Goal: Communication & Community: Answer question/provide support

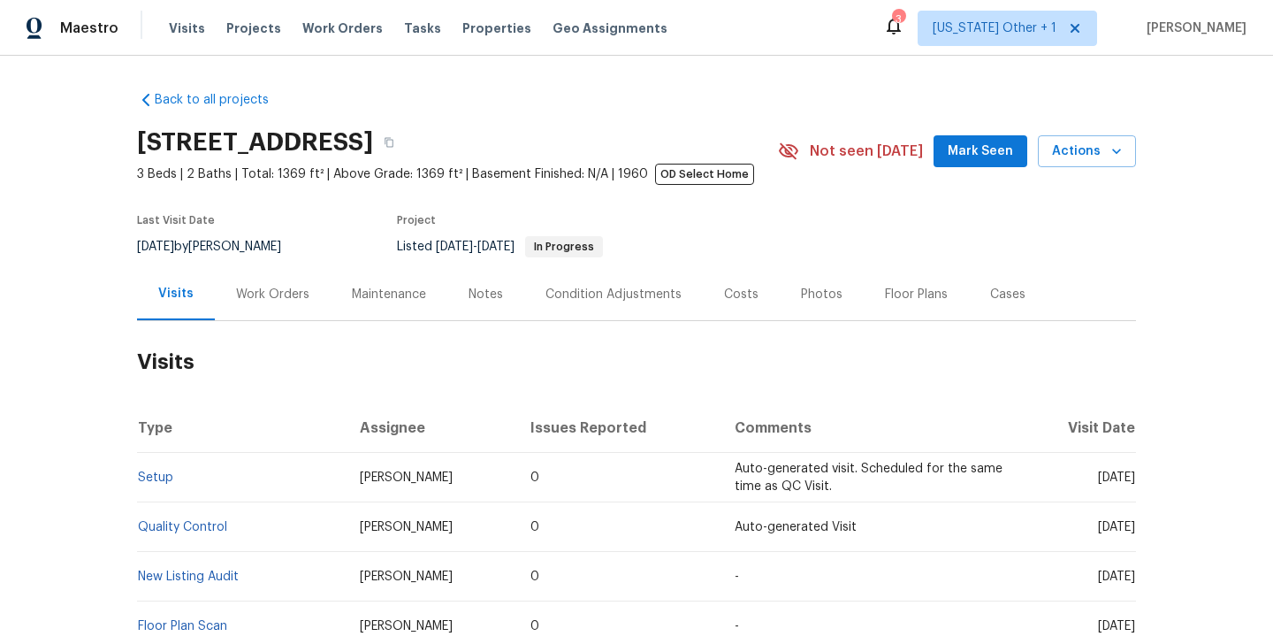
click at [294, 290] on div "Work Orders" at bounding box center [272, 295] width 73 height 18
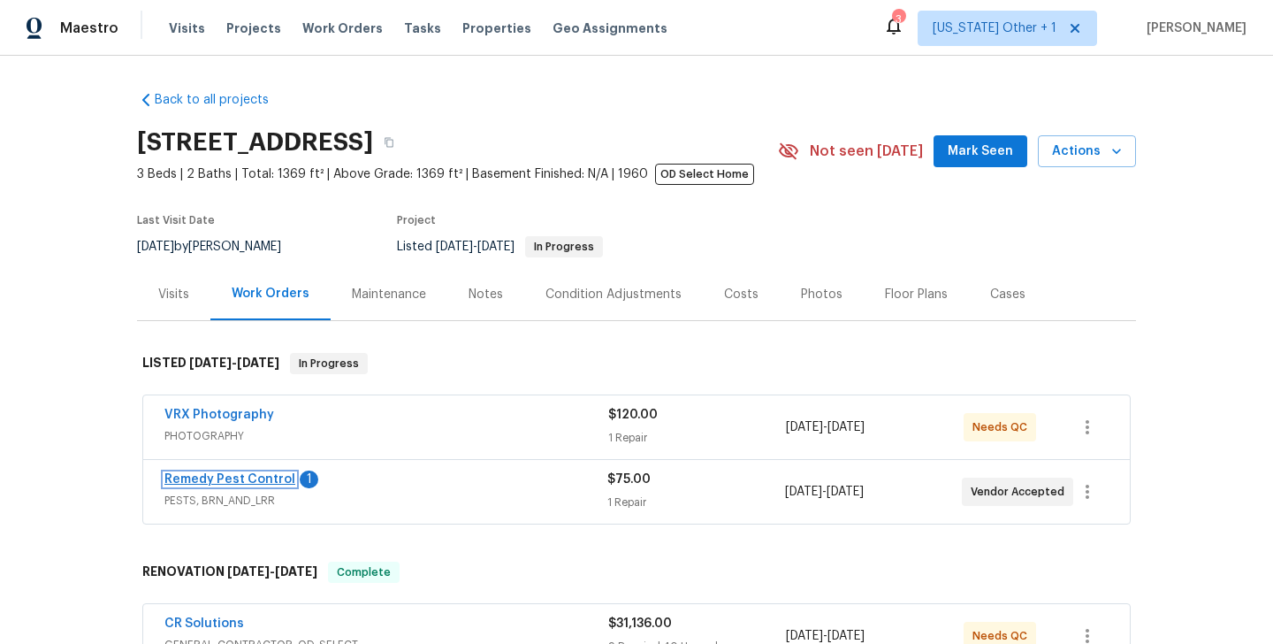
click at [276, 481] on link "Remedy Pest Control" at bounding box center [229, 479] width 131 height 12
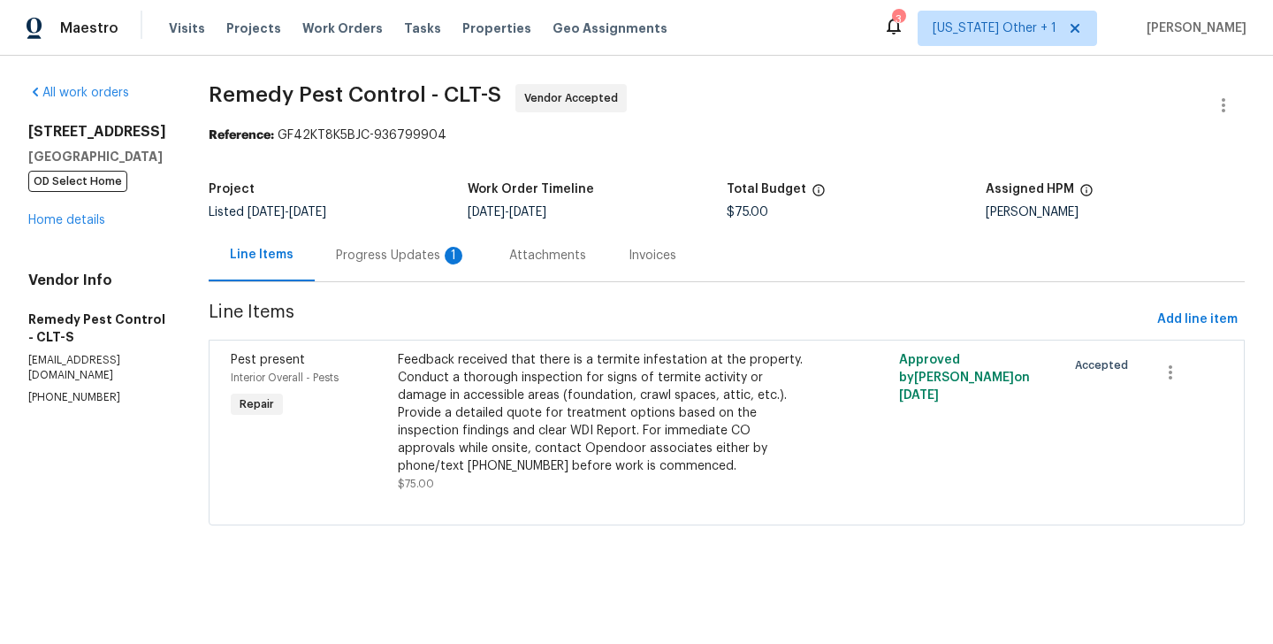
click at [445, 247] on div "1" at bounding box center [454, 256] width 18 height 18
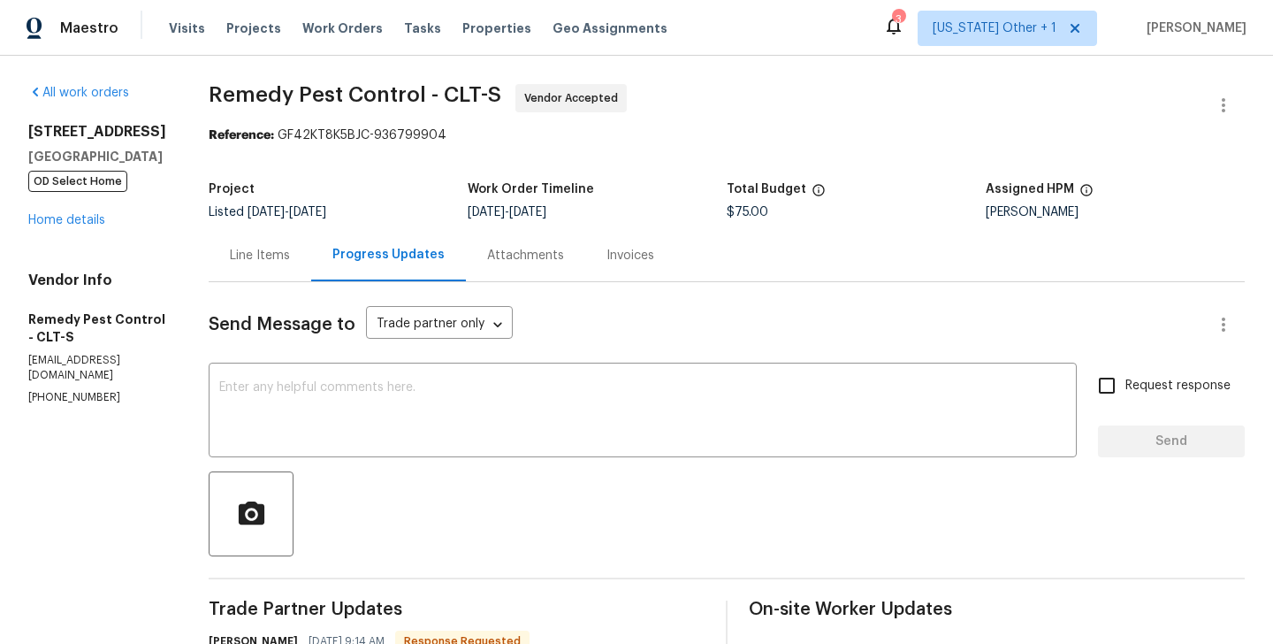
click at [175, 242] on div "All work orders 3249 Harrow Pl Charlotte, NC 28205 OD Select Home Home details …" at bounding box center [636, 548] width 1273 height 985
click at [273, 248] on div "Line Items" at bounding box center [260, 256] width 60 height 18
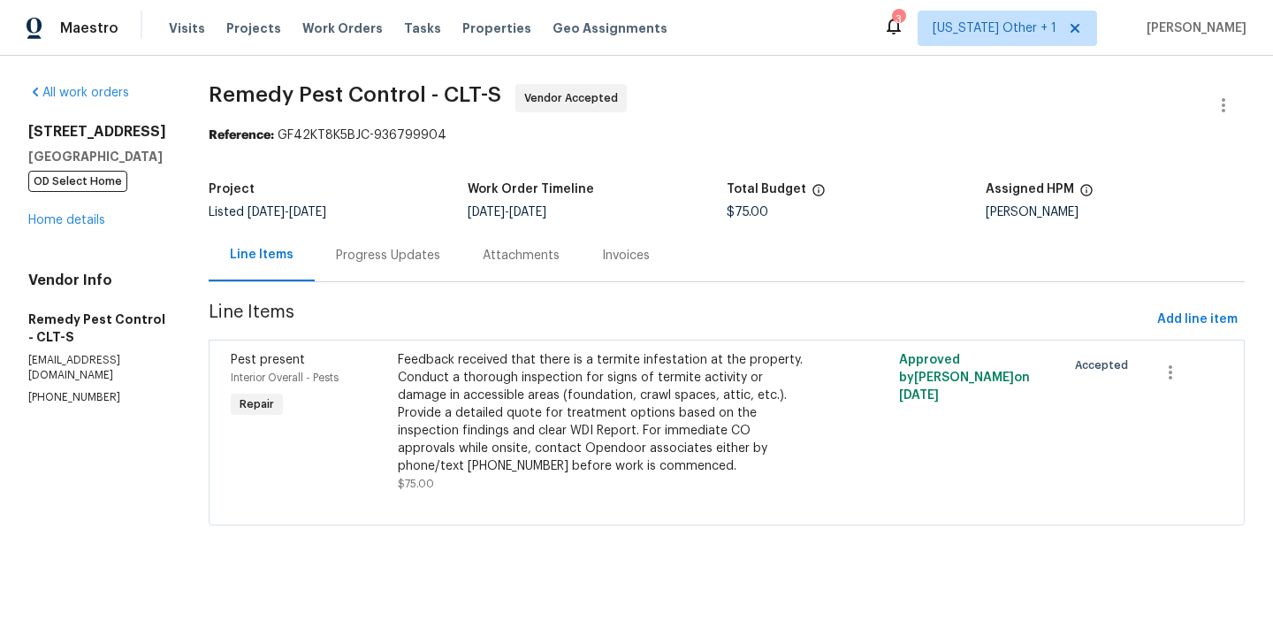
click at [391, 268] on div "Progress Updates" at bounding box center [388, 255] width 147 height 52
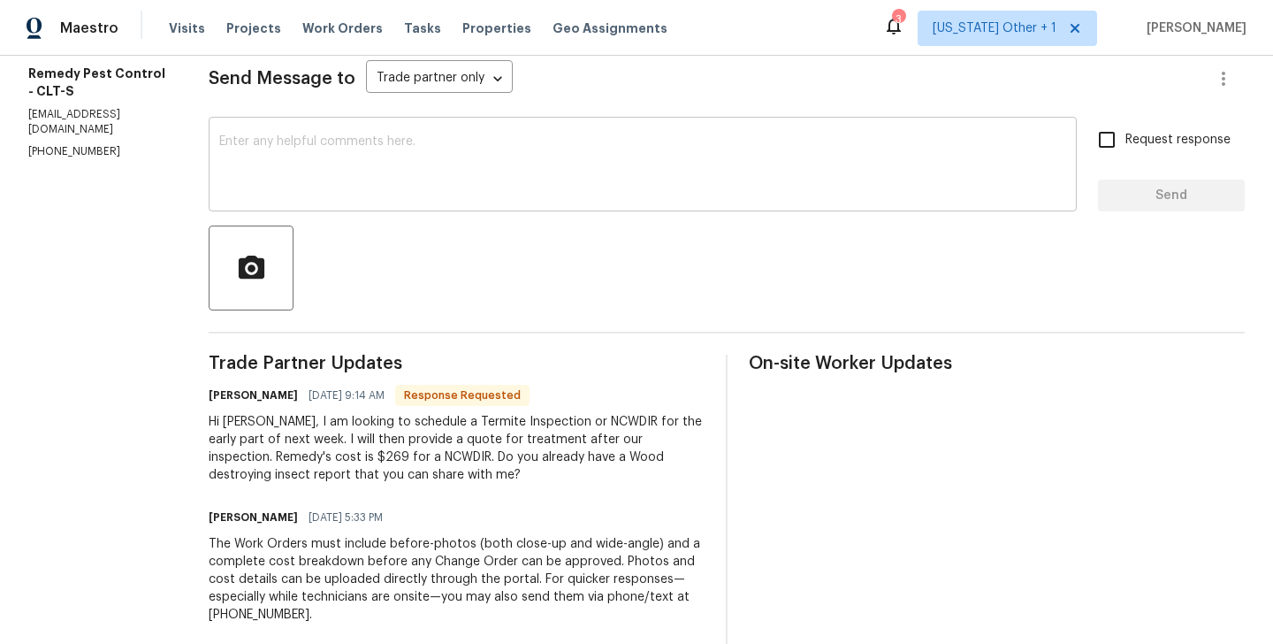
scroll to position [247, 0]
click at [233, 394] on h6 "Brandon" at bounding box center [253, 394] width 89 height 18
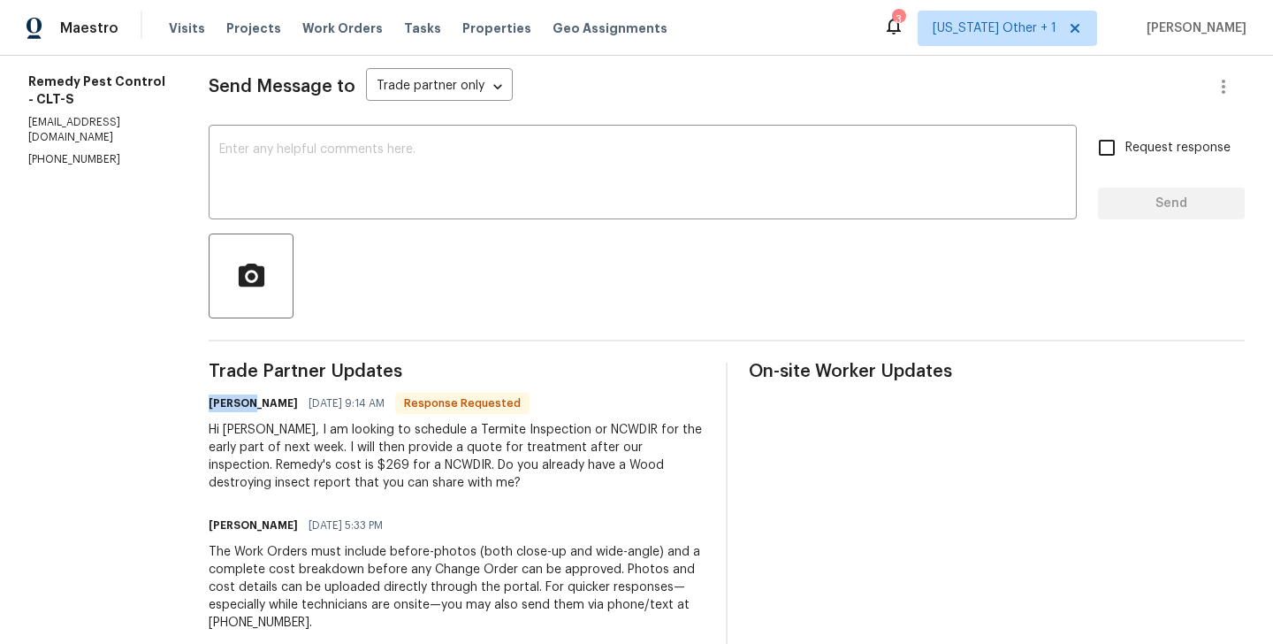
scroll to position [0, 0]
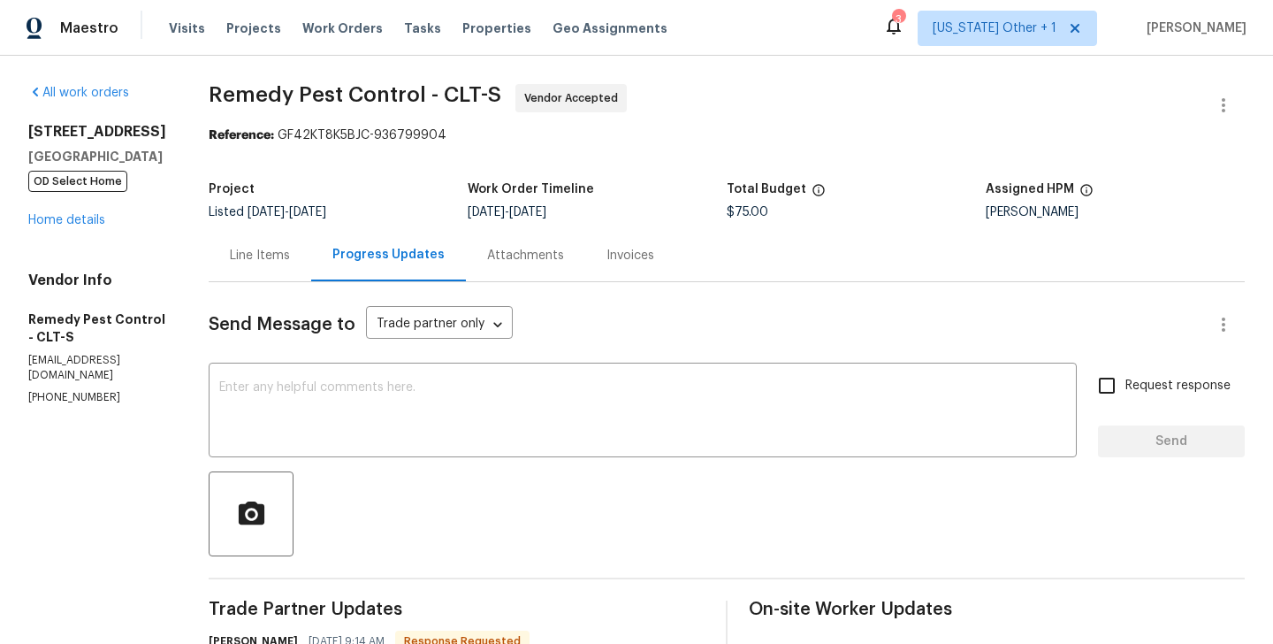
click at [253, 280] on div "Line Items" at bounding box center [260, 255] width 103 height 52
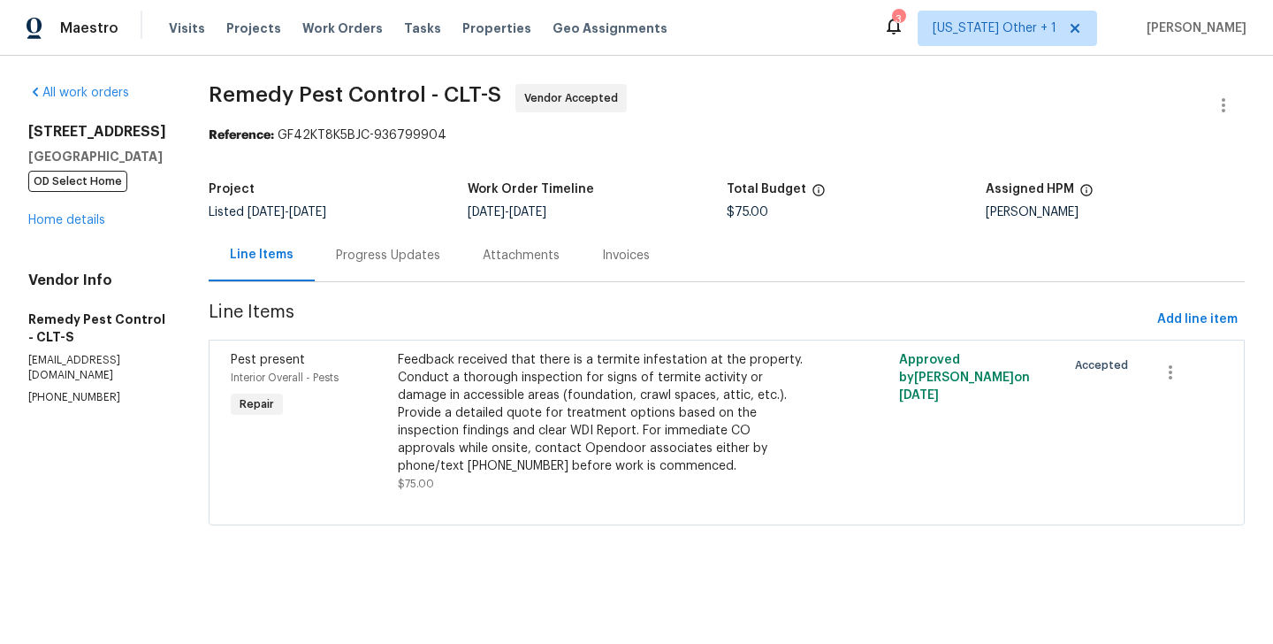
click at [398, 389] on div "Feedback received that there is a termite infestation at the property. Conduct …" at bounding box center [602, 413] width 408 height 124
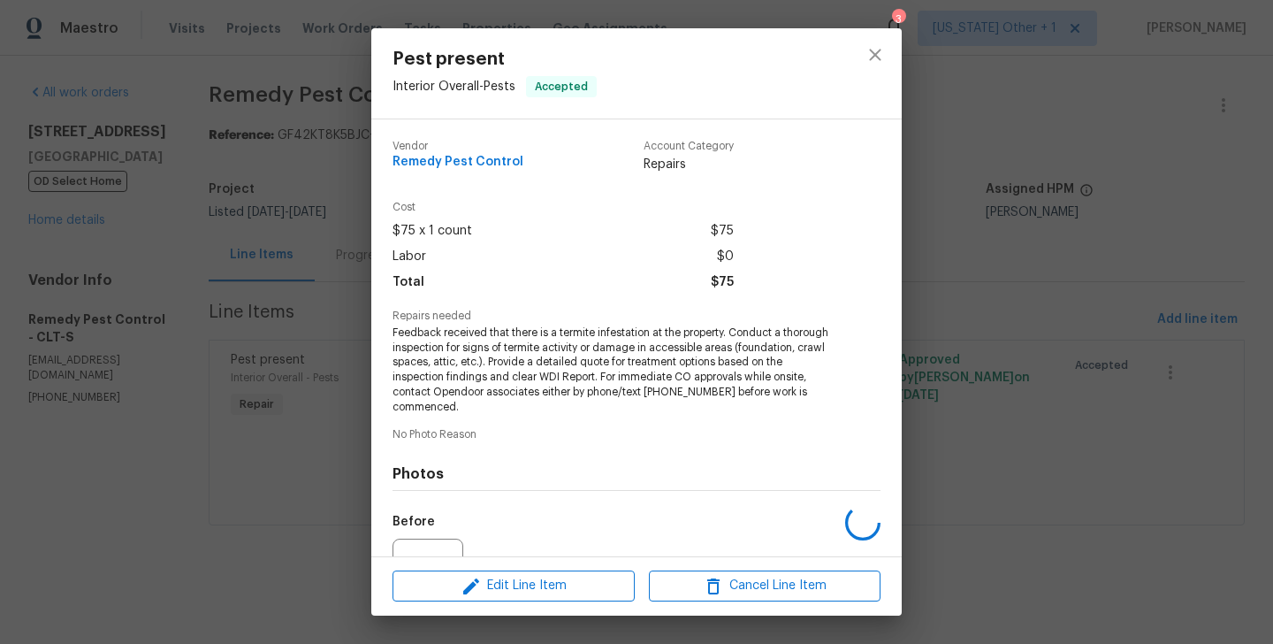
scroll to position [185, 0]
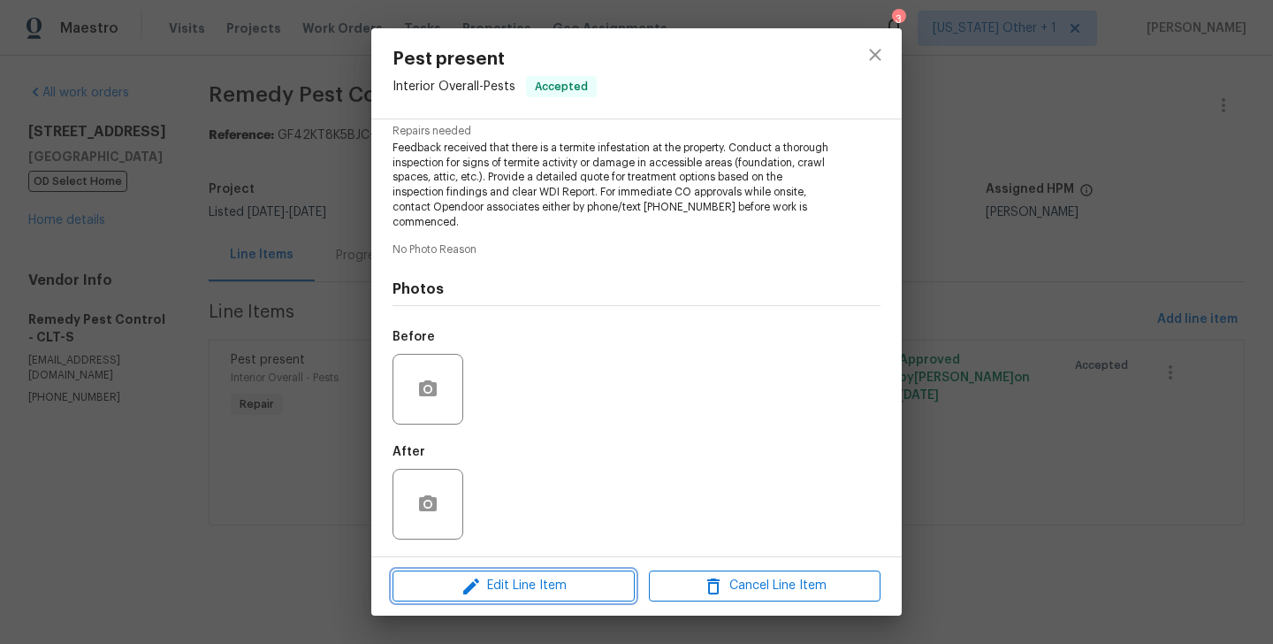
click at [449, 586] on span "Edit Line Item" at bounding box center [514, 586] width 232 height 22
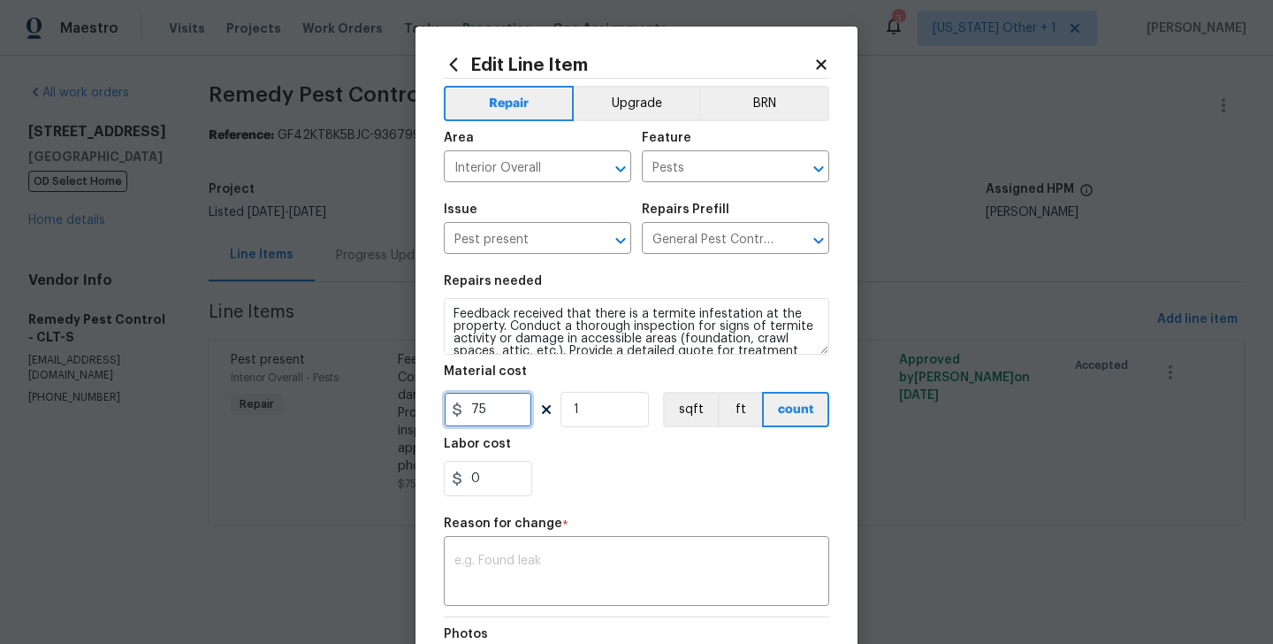
click at [469, 414] on input "75" at bounding box center [488, 409] width 88 height 35
type input "269"
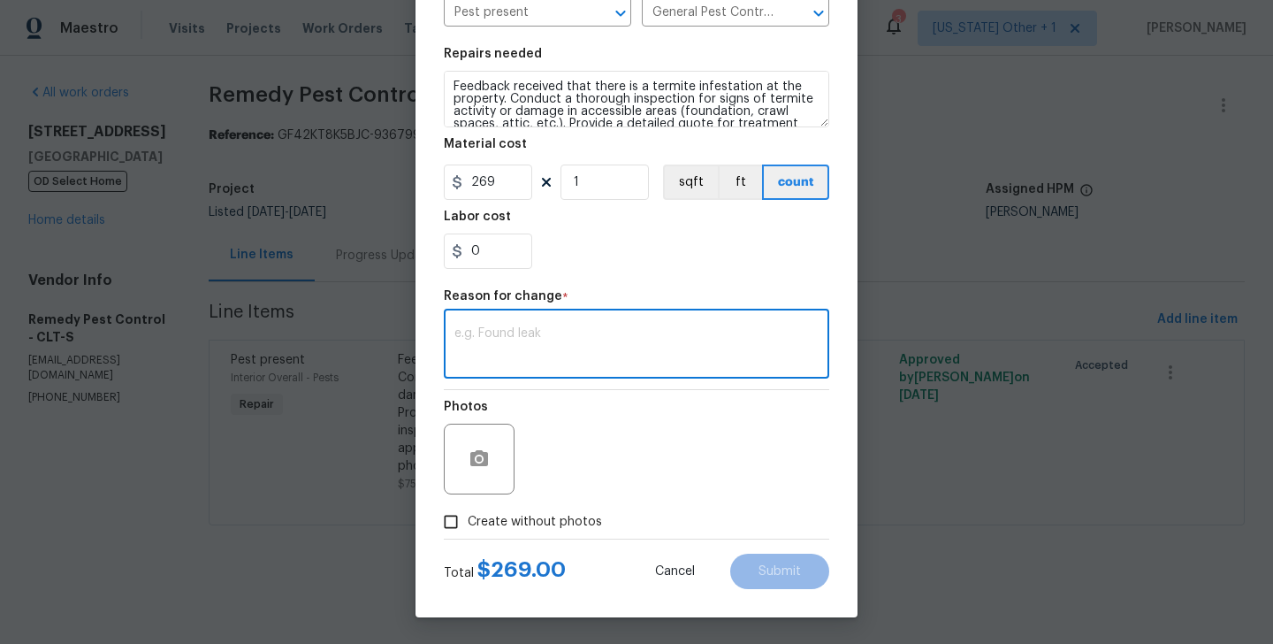
click at [534, 353] on textarea at bounding box center [636, 345] width 364 height 37
paste textarea "(BA) Updated per vendor’s final cost."
type textarea "(BA) Updated per vendor’s final cost."
click at [775, 563] on button "Submit" at bounding box center [779, 570] width 99 height 35
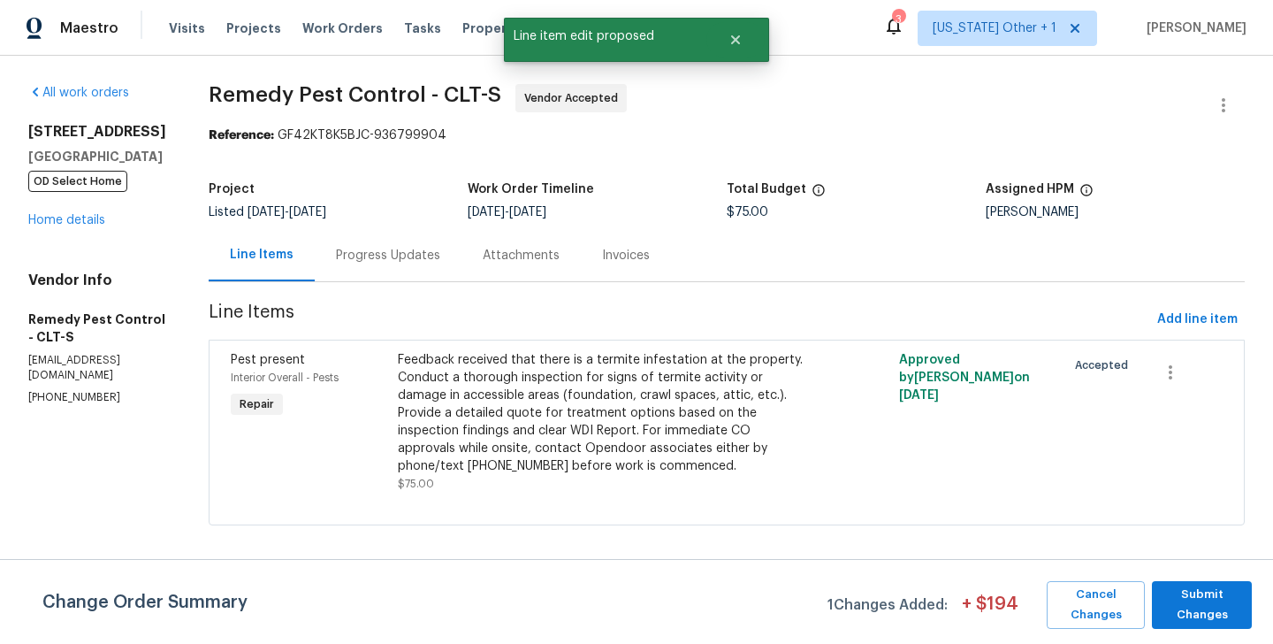
scroll to position [0, 0]
click at [1168, 592] on span "Submit Changes" at bounding box center [1202, 604] width 82 height 41
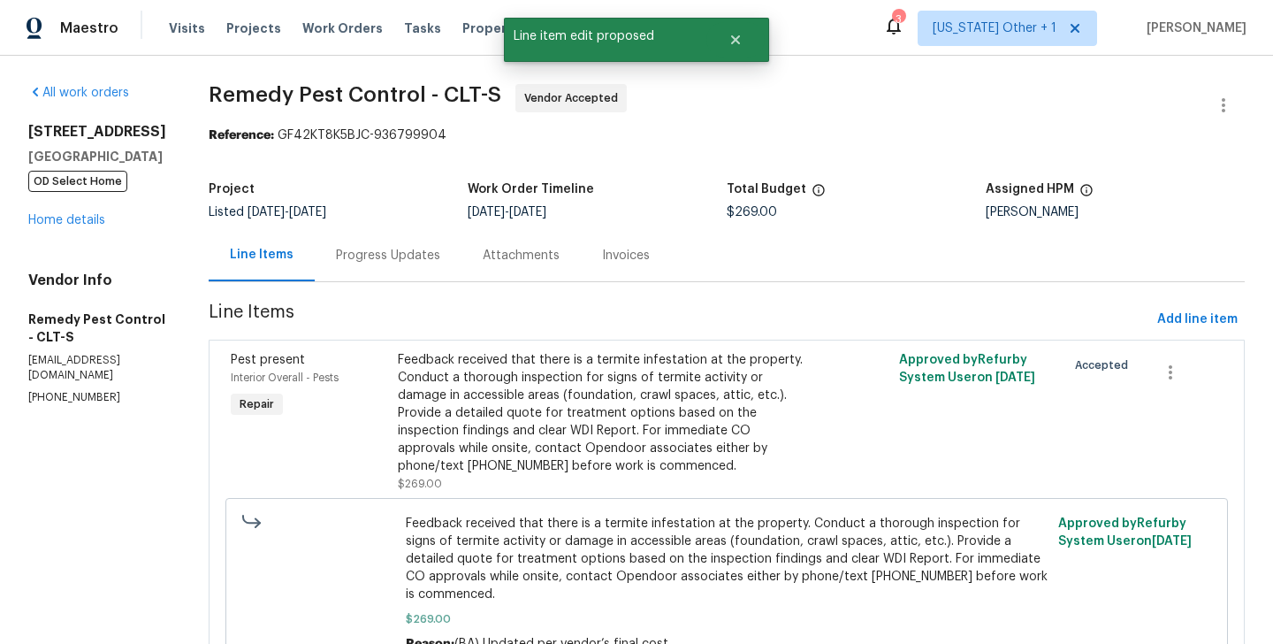
click at [363, 238] on div "Progress Updates" at bounding box center [388, 255] width 147 height 52
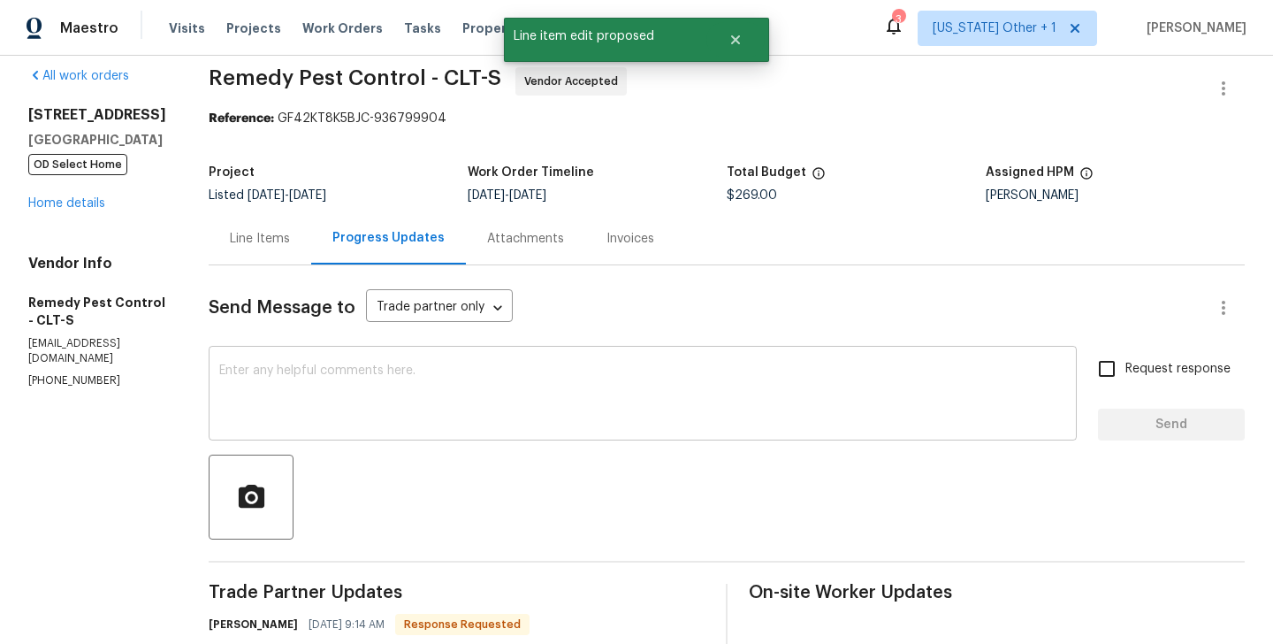
scroll to position [324, 0]
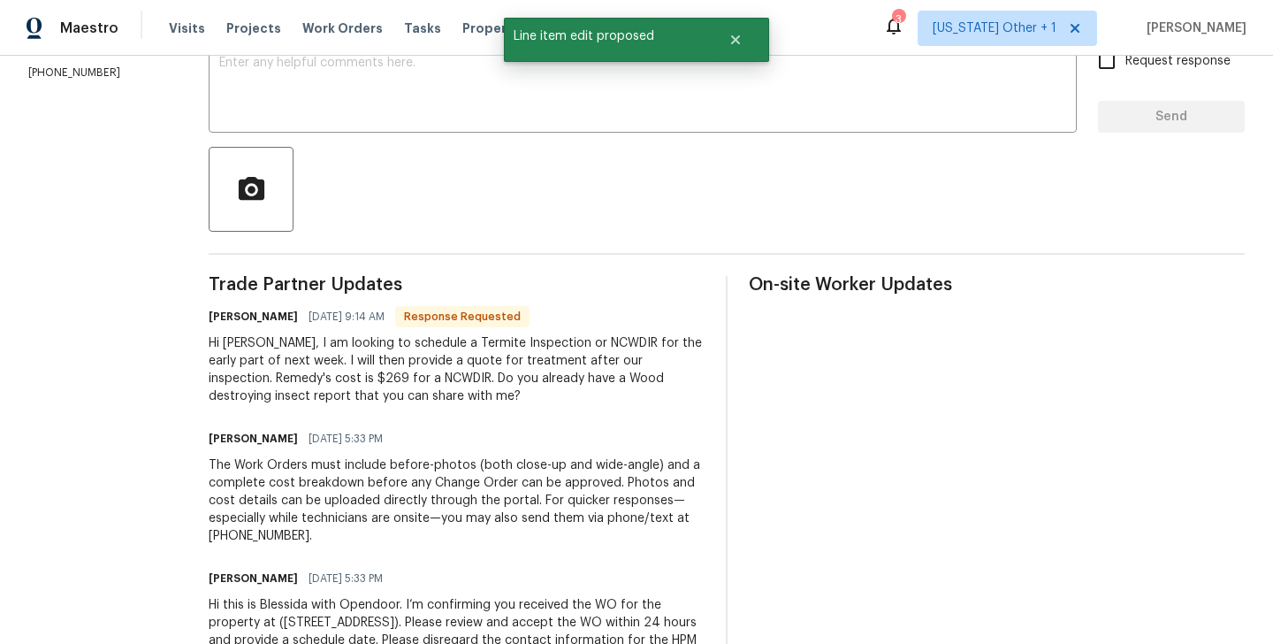
click at [214, 315] on h6 "Brandon" at bounding box center [253, 317] width 89 height 18
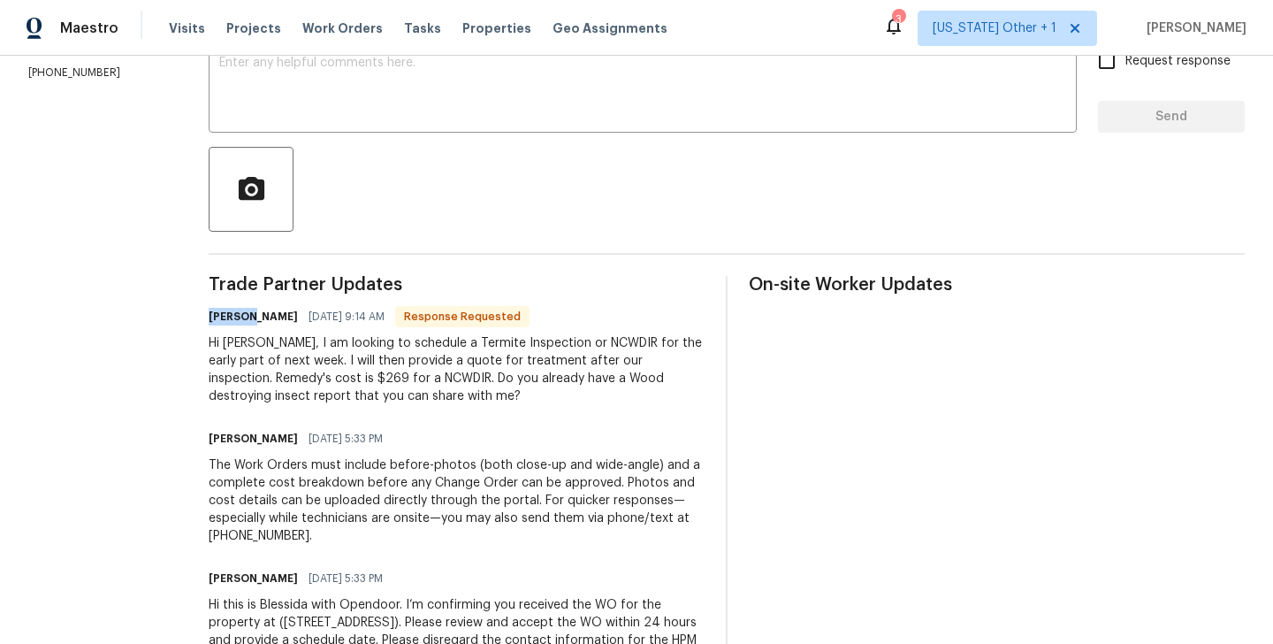
copy h6 "Brandon"
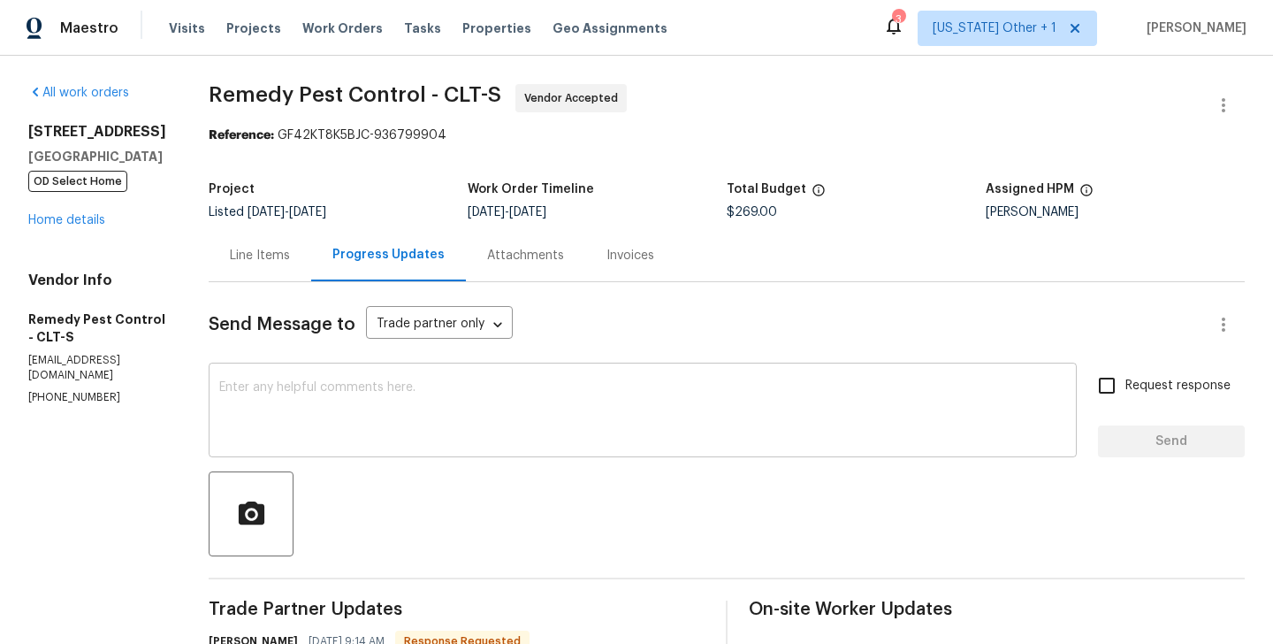
click at [344, 376] on div "x ​" at bounding box center [643, 412] width 868 height 90
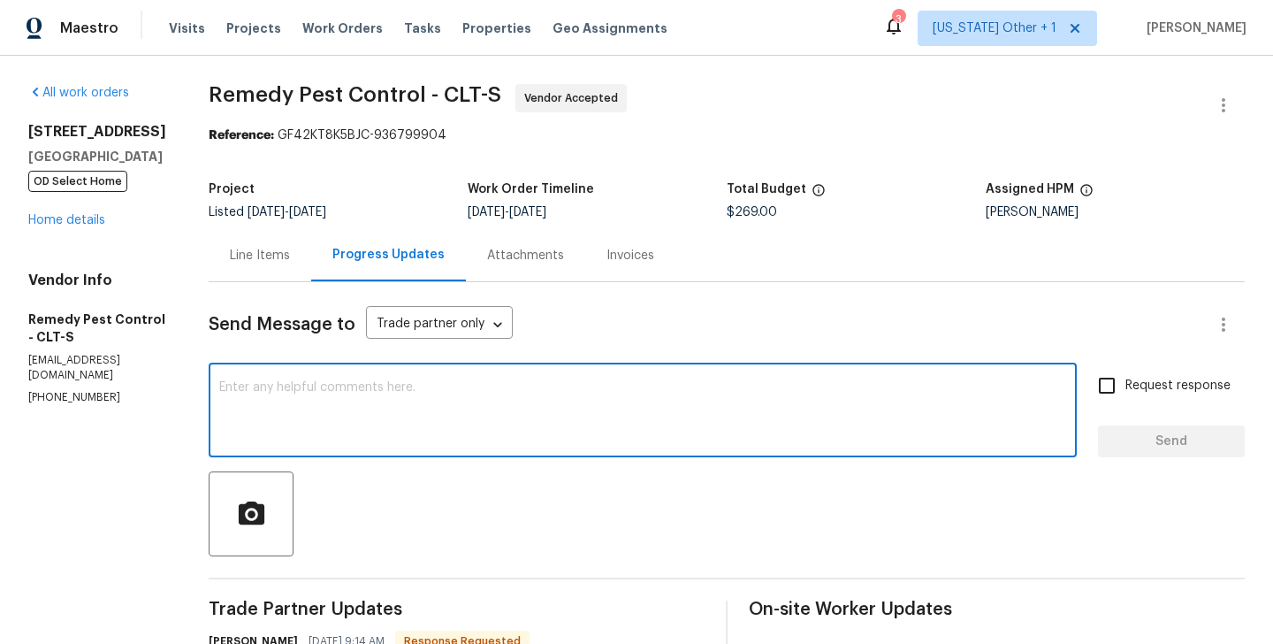
paste textarea "Brandon"
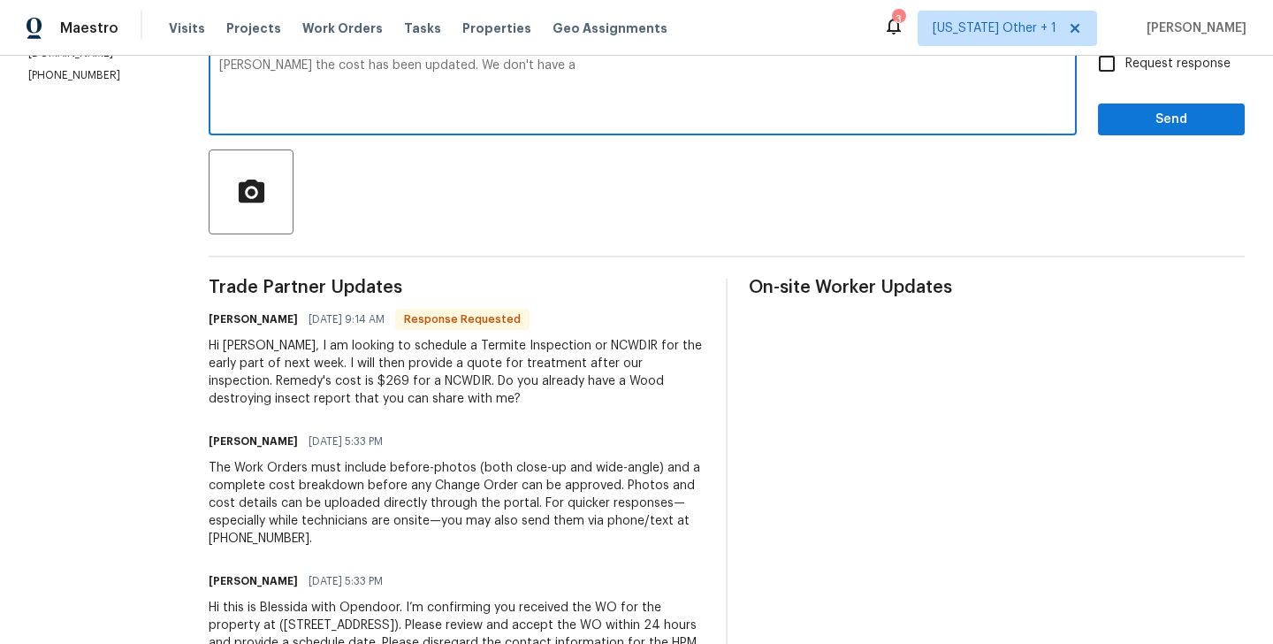
scroll to position [323, 0]
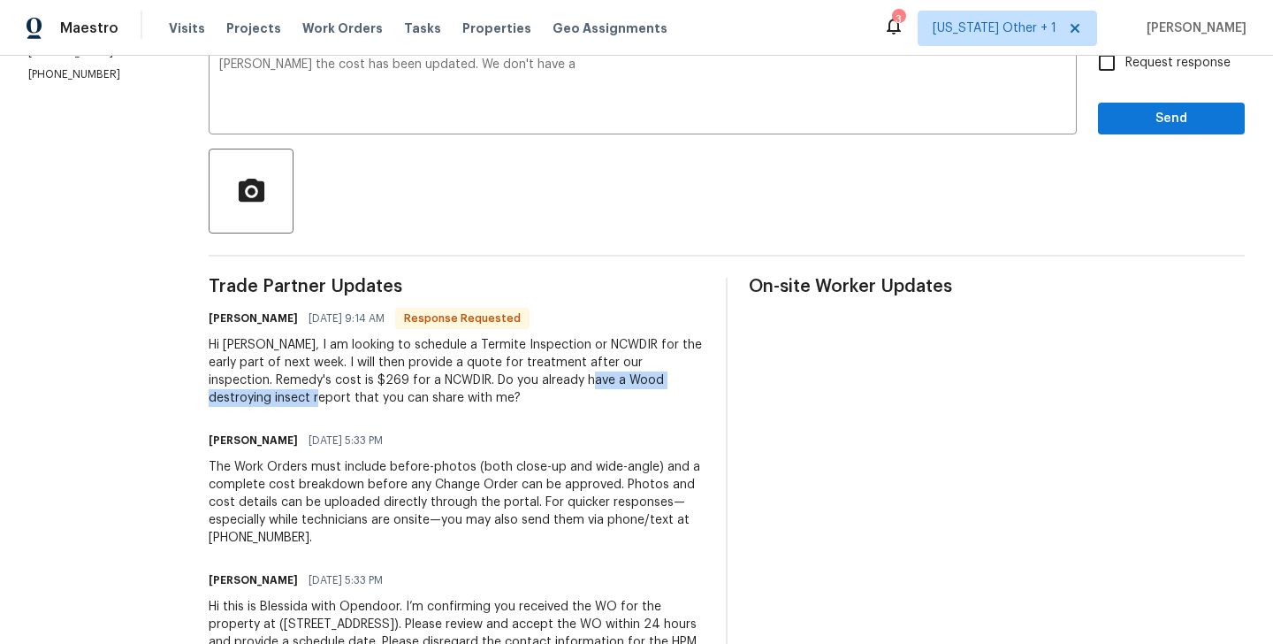
drag, startPoint x: 546, startPoint y: 379, endPoint x: 237, endPoint y: 401, distance: 310.2
click at [237, 401] on div "Hi Blessida, I am looking to schedule a Termite Inspection or NCWDIR for the ea…" at bounding box center [457, 371] width 496 height 71
copy div "Wood destroying insect report"
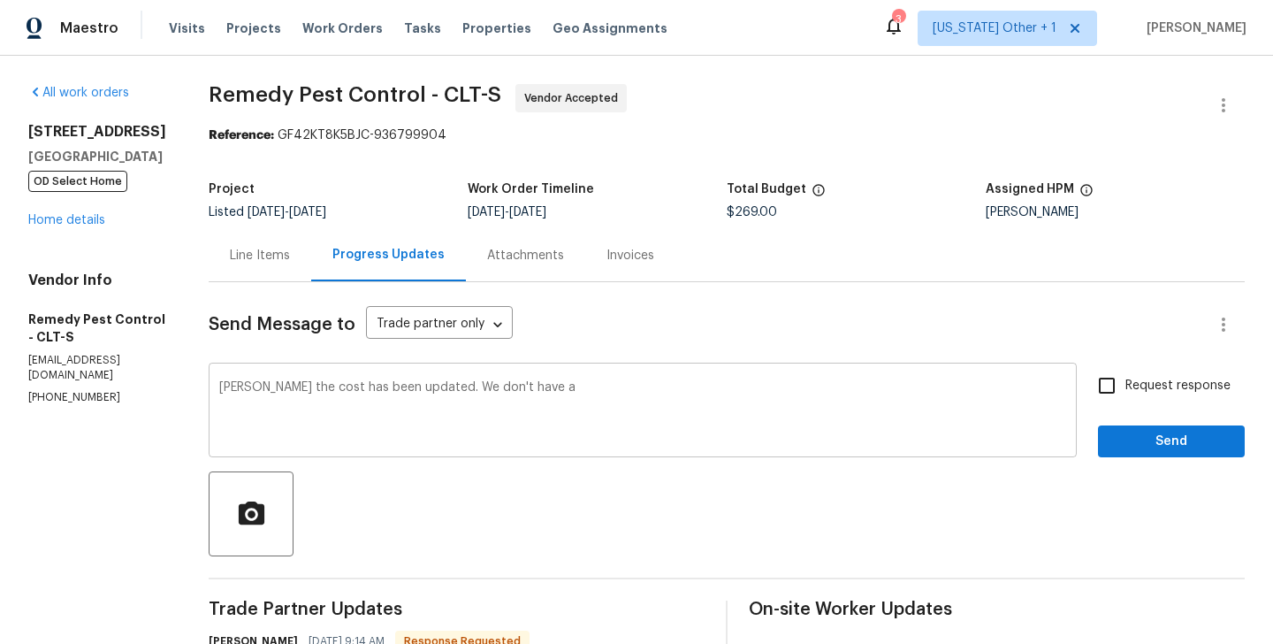
click at [540, 391] on textarea "Brandon the cost has been updated. We don't have a" at bounding box center [642, 412] width 847 height 62
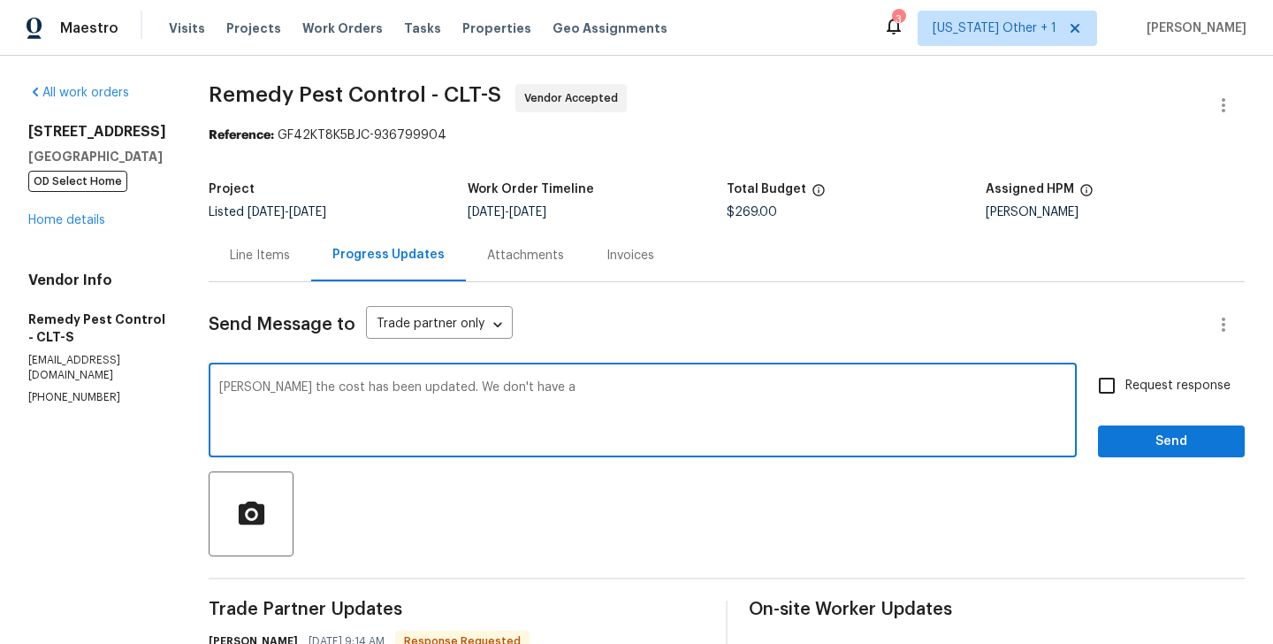
paste textarea "Wood destroying insect report"
type textarea "Brandon the cost has been updated. We don't have a Wood destroying insect repor…"
click at [1144, 386] on span "Request response" at bounding box center [1178, 386] width 105 height 19
click at [1126, 386] on input "Request response" at bounding box center [1106, 385] width 37 height 37
checkbox input "true"
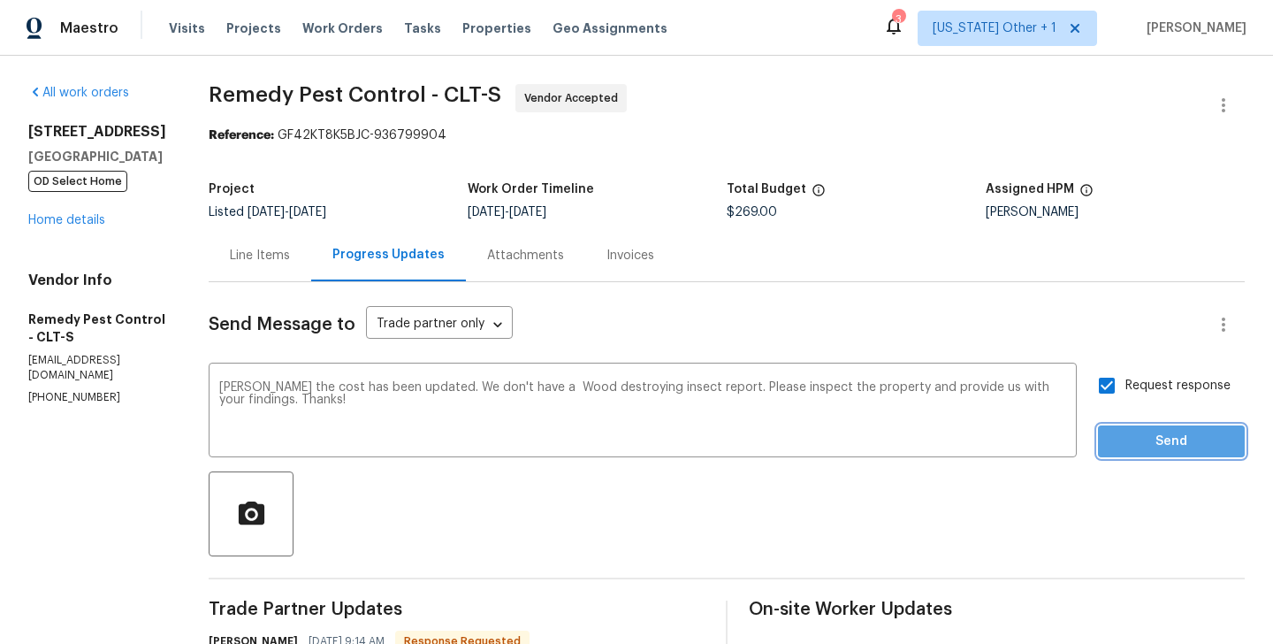
click at [1144, 435] on span "Send" at bounding box center [1171, 442] width 118 height 22
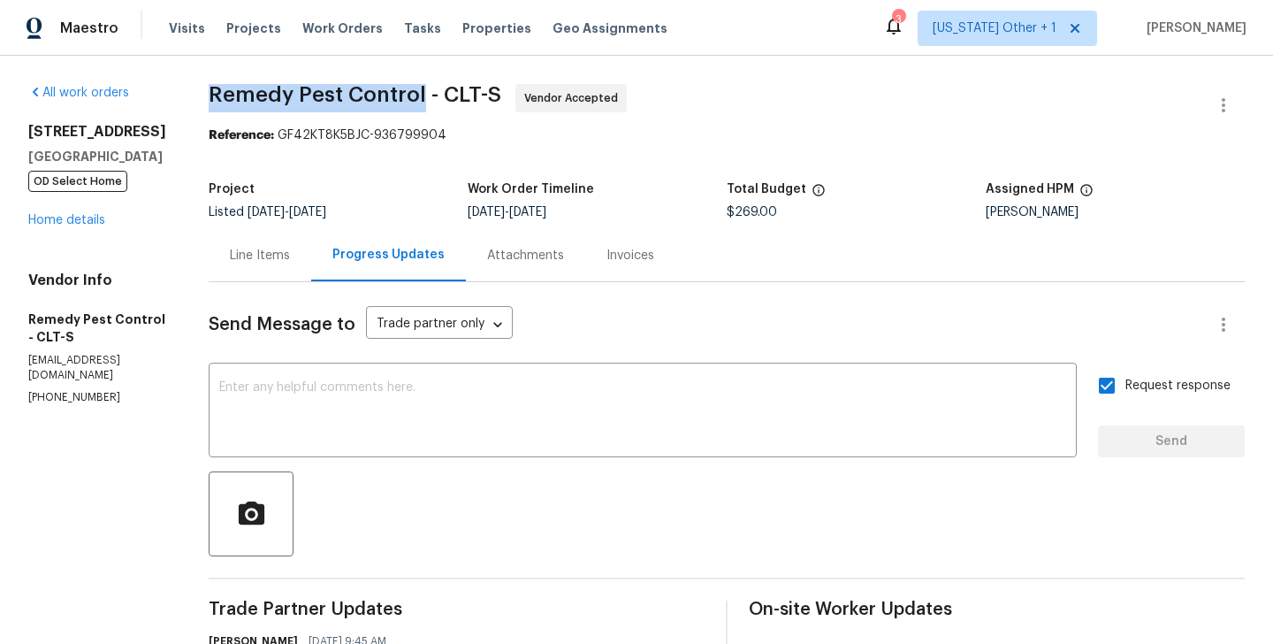
drag, startPoint x: 203, startPoint y: 96, endPoint x: 414, endPoint y: 99, distance: 210.4
click at [414, 99] on span "Remedy Pest Control - CLT-S" at bounding box center [355, 94] width 293 height 21
copy span "Remedy Pest Control"
click at [91, 226] on div "3249 Harrow Pl Charlotte, NC 28205 OD Select Home Home details" at bounding box center [97, 176] width 138 height 106
click at [82, 225] on link "Home details" at bounding box center [66, 220] width 77 height 12
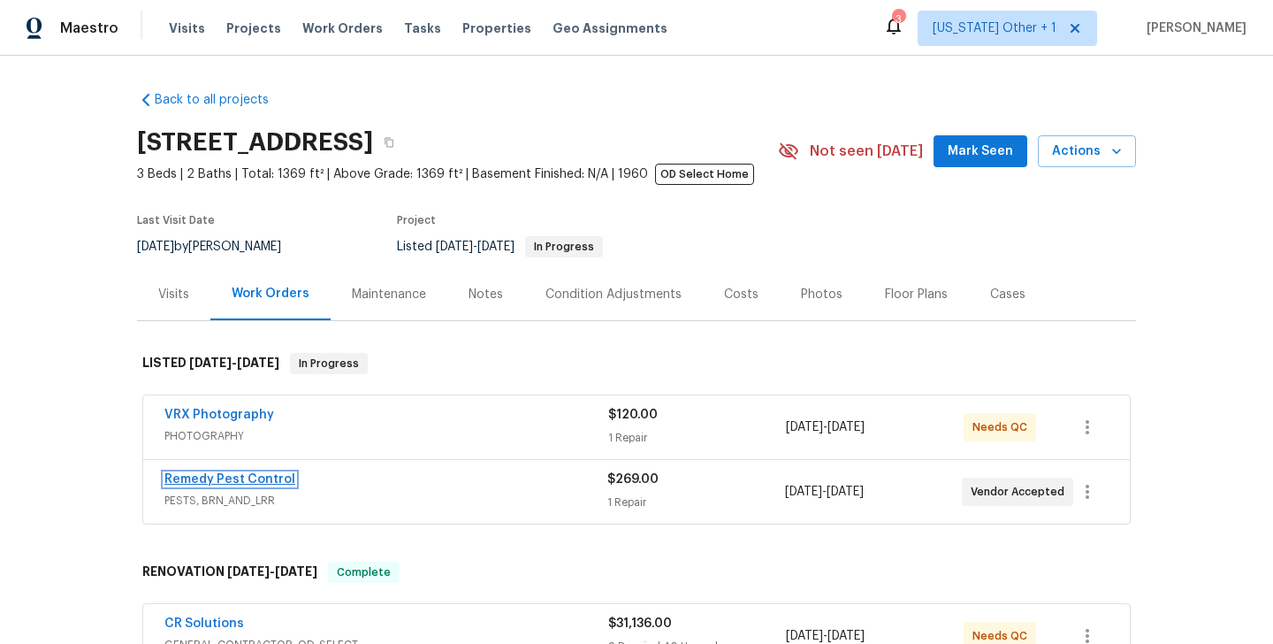
click at [250, 482] on link "Remedy Pest Control" at bounding box center [229, 479] width 131 height 12
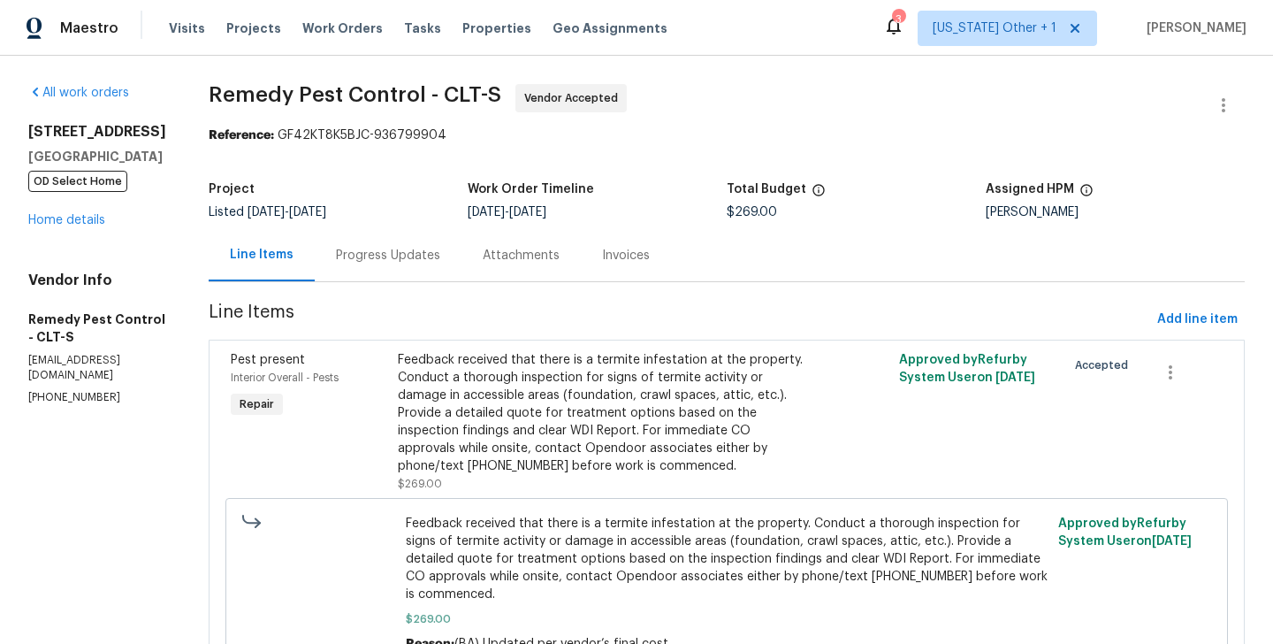
click at [336, 222] on div "Project Listed 10/7/2025 - 10/10/2025 Work Order Timeline 10/8/2025 - 10/10/202…" at bounding box center [727, 200] width 1036 height 57
click at [373, 265] on div "Progress Updates" at bounding box center [388, 255] width 147 height 52
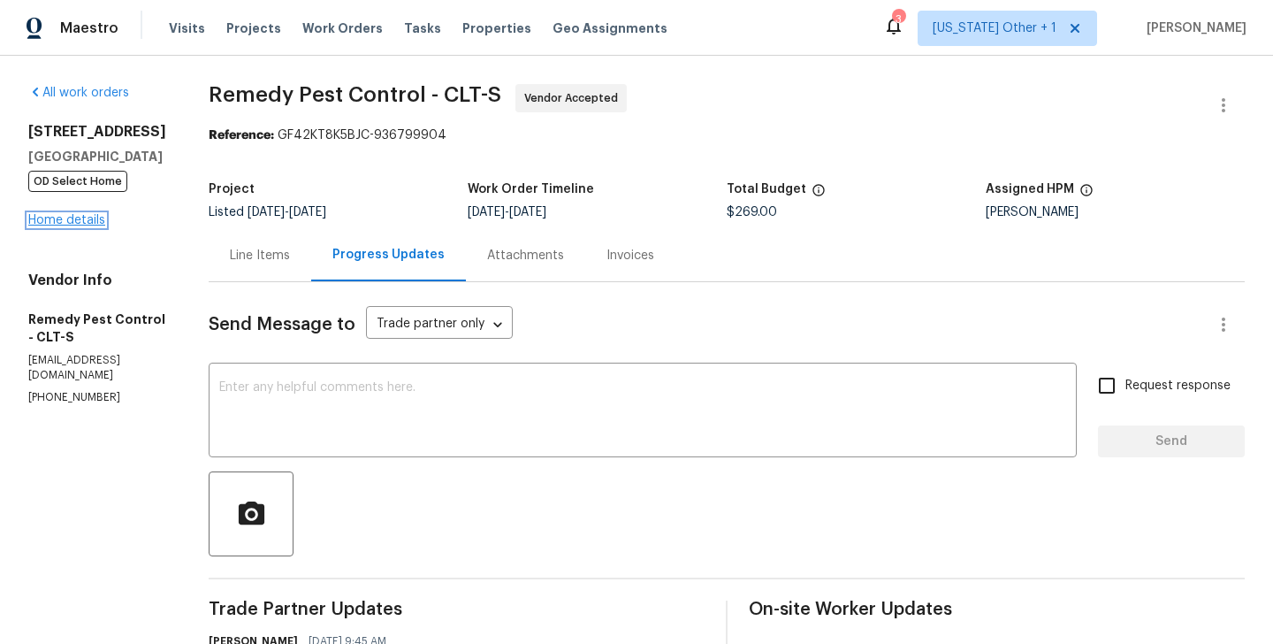
click at [71, 223] on link "Home details" at bounding box center [66, 220] width 77 height 12
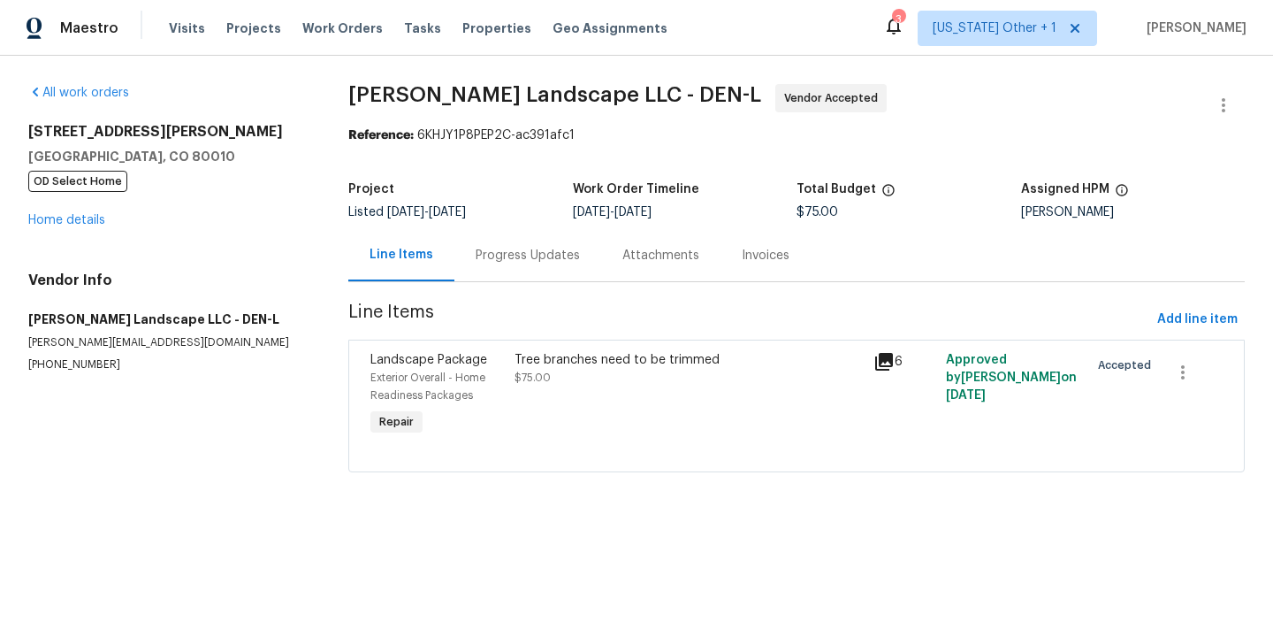
click at [507, 258] on div "Progress Updates" at bounding box center [528, 256] width 104 height 18
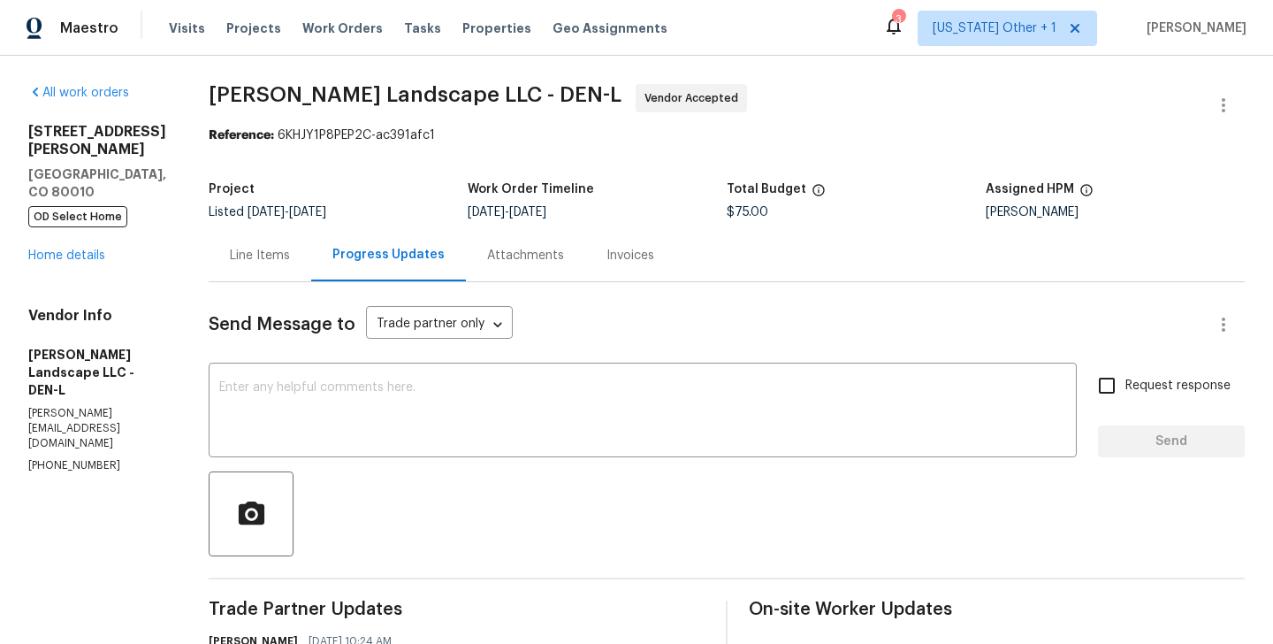
click at [82, 458] on p "(303) 500-2297" at bounding box center [97, 465] width 138 height 15
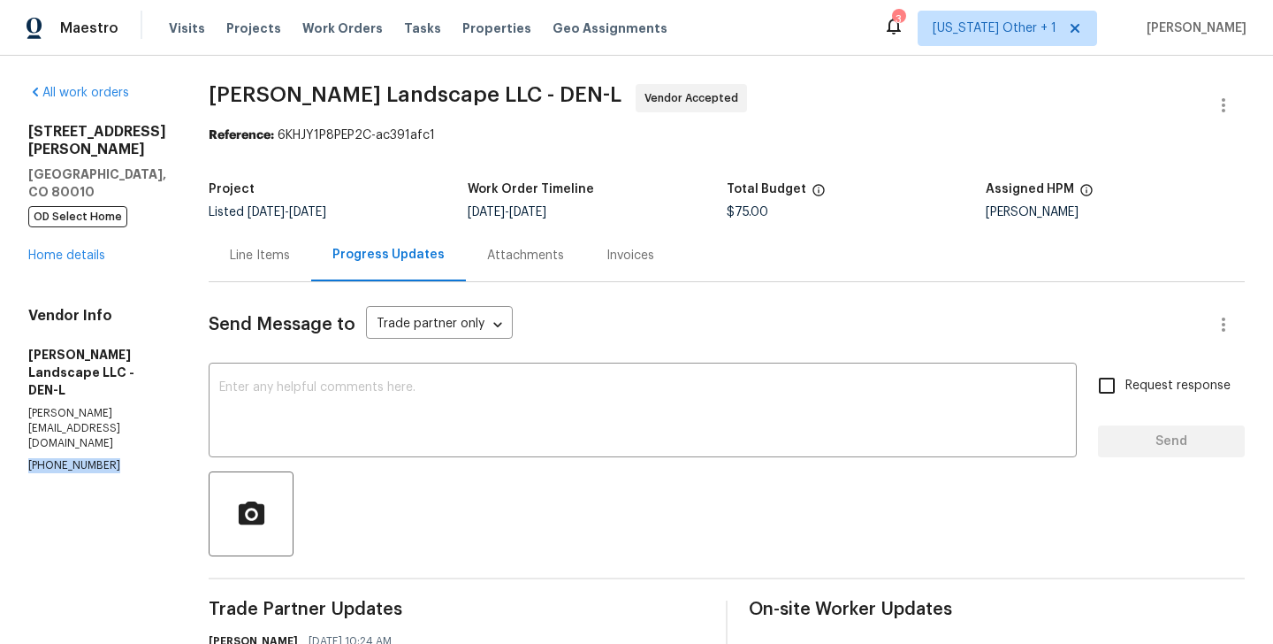
click at [82, 458] on p "(303) 500-2297" at bounding box center [97, 465] width 138 height 15
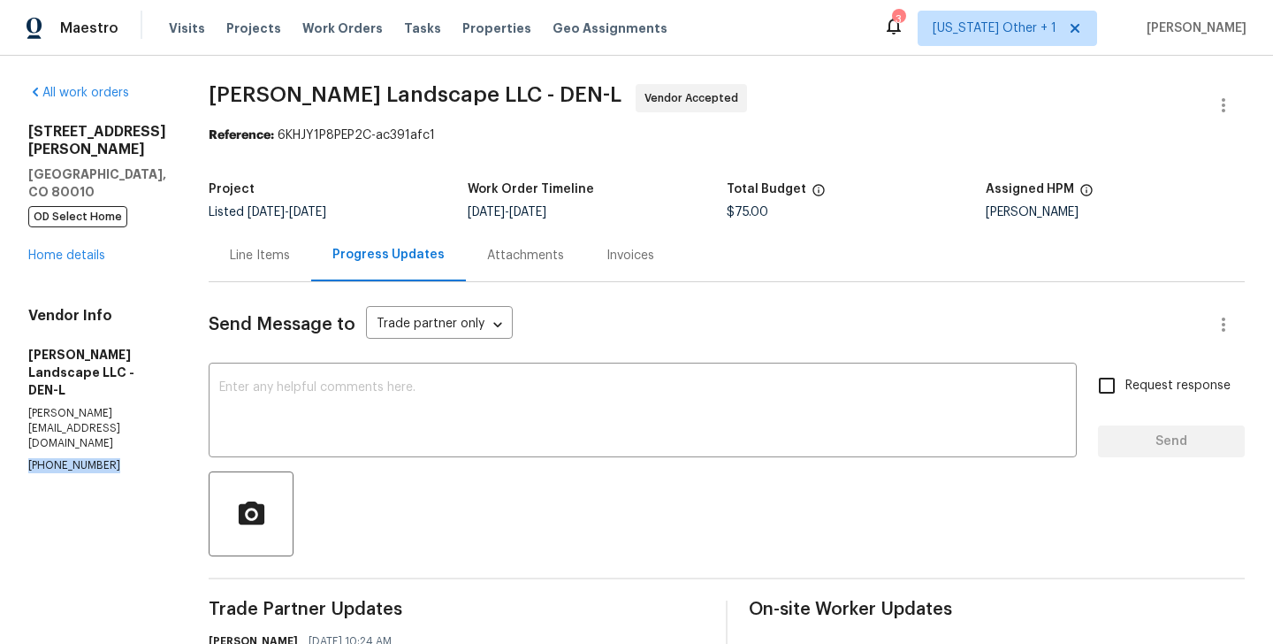
click at [82, 458] on p "(303) 500-2297" at bounding box center [97, 465] width 138 height 15
click at [92, 458] on p "(303) 500-2297" at bounding box center [97, 465] width 138 height 15
click at [75, 458] on p "(303) 500-2297" at bounding box center [97, 465] width 138 height 15
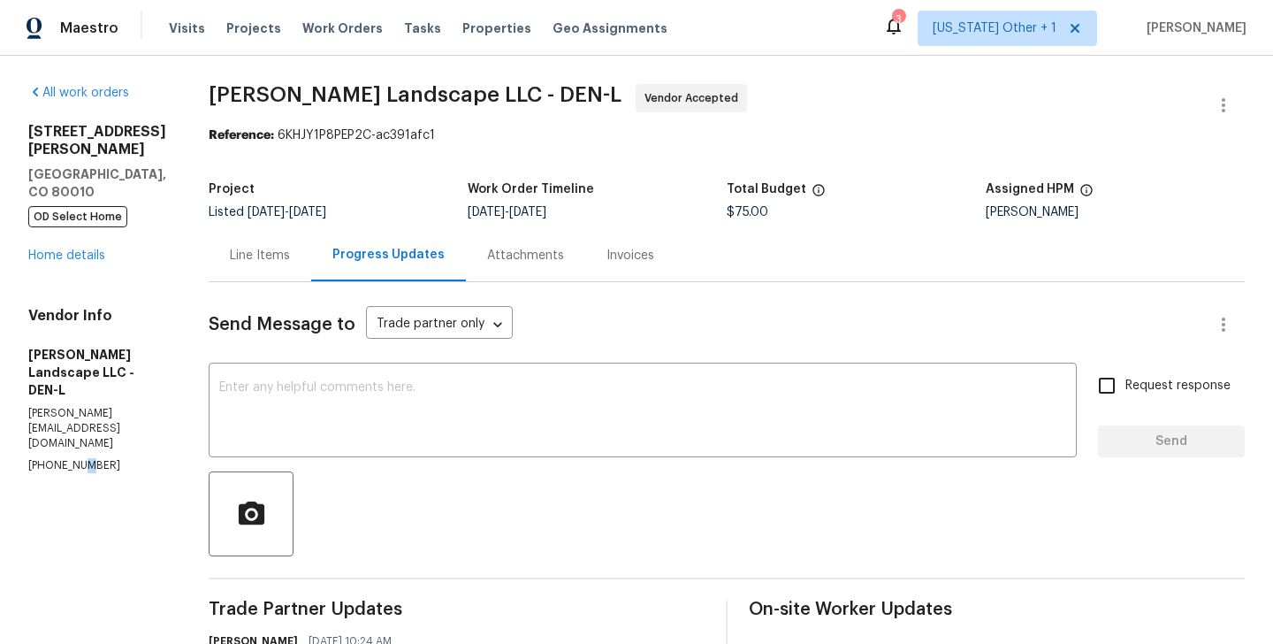
click at [75, 458] on p "(303) 500-2297" at bounding box center [97, 465] width 138 height 15
copy p "(303) 500-2297"
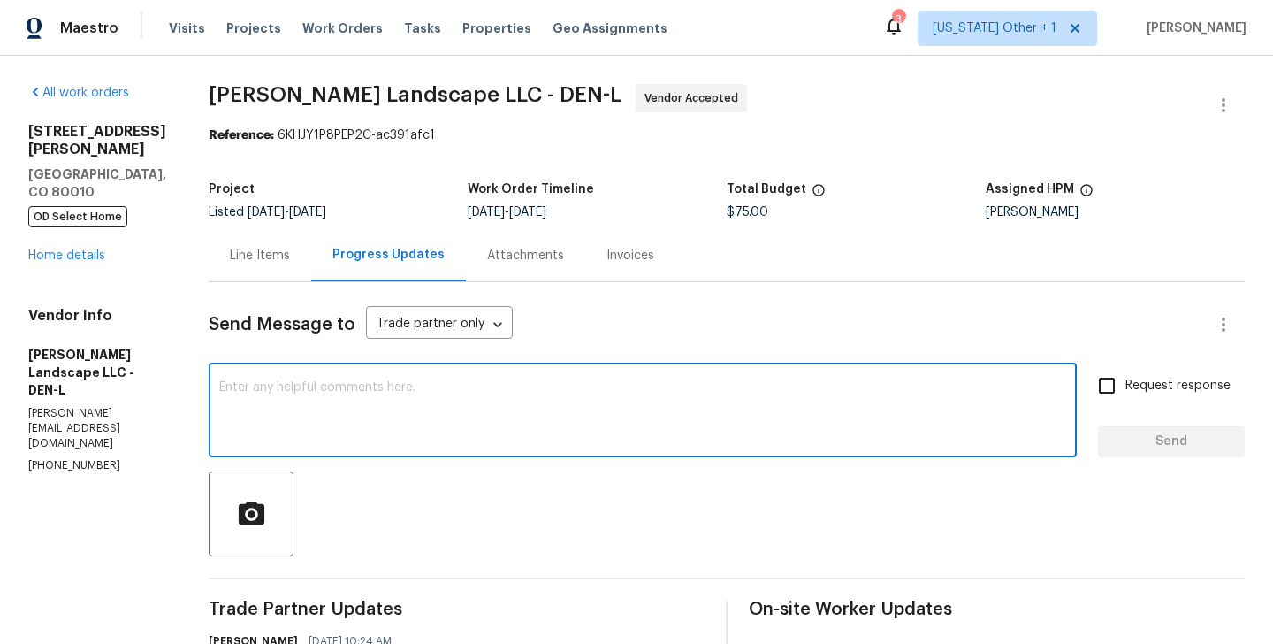
click at [357, 439] on textarea at bounding box center [642, 412] width 847 height 62
paste textarea "(303) 500-2297"
click at [515, 382] on textarea "Hi as per the conversation at (303) 500-2297" at bounding box center [642, 412] width 847 height 62
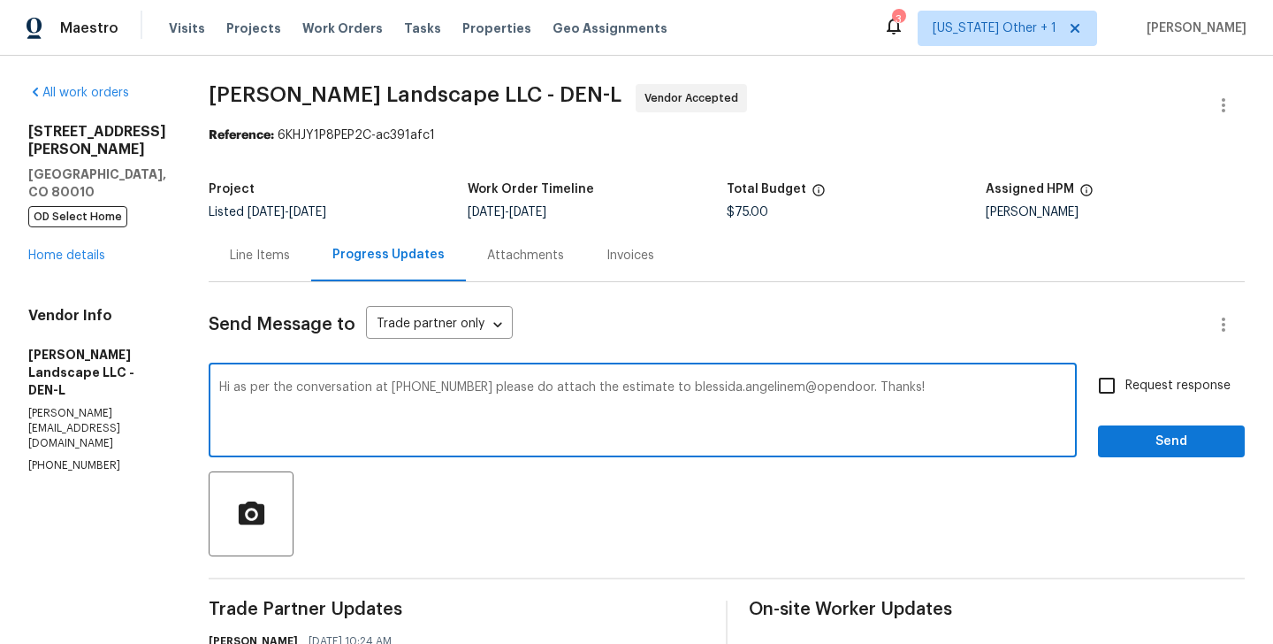
type textarea "Hi as per the conversation at (303) 500-2297 please do attach the estimate to b…"
click at [1109, 395] on input "Request response" at bounding box center [1106, 385] width 37 height 37
checkbox input "true"
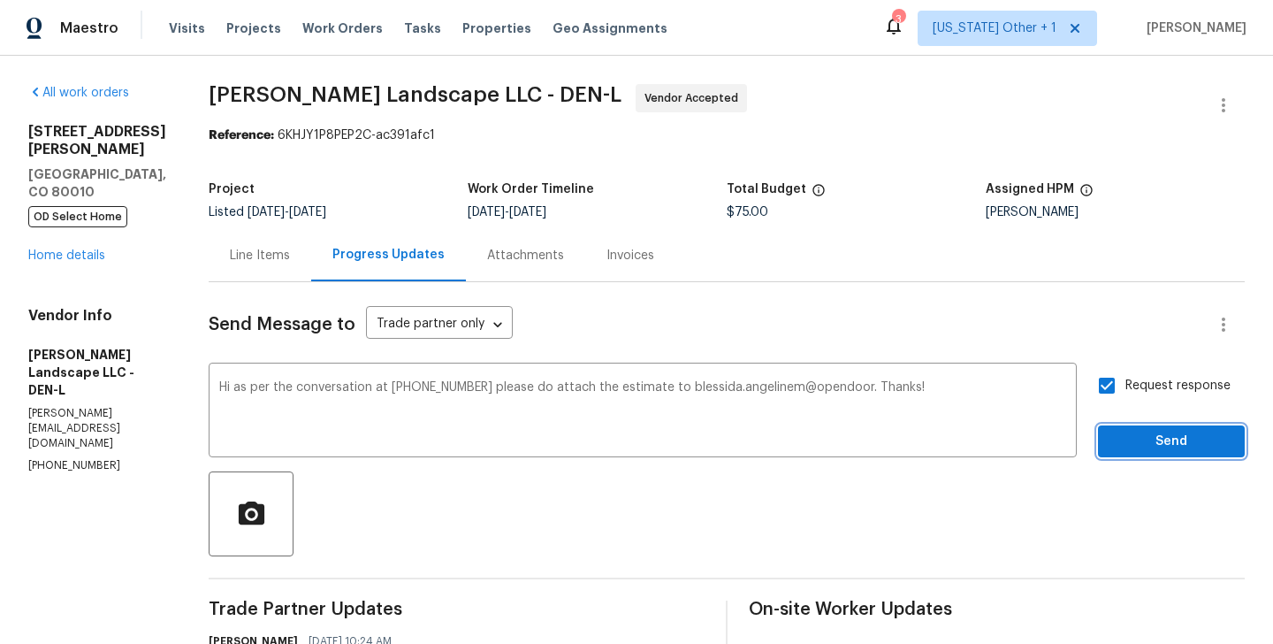
click at [1114, 438] on span "Send" at bounding box center [1171, 442] width 118 height 22
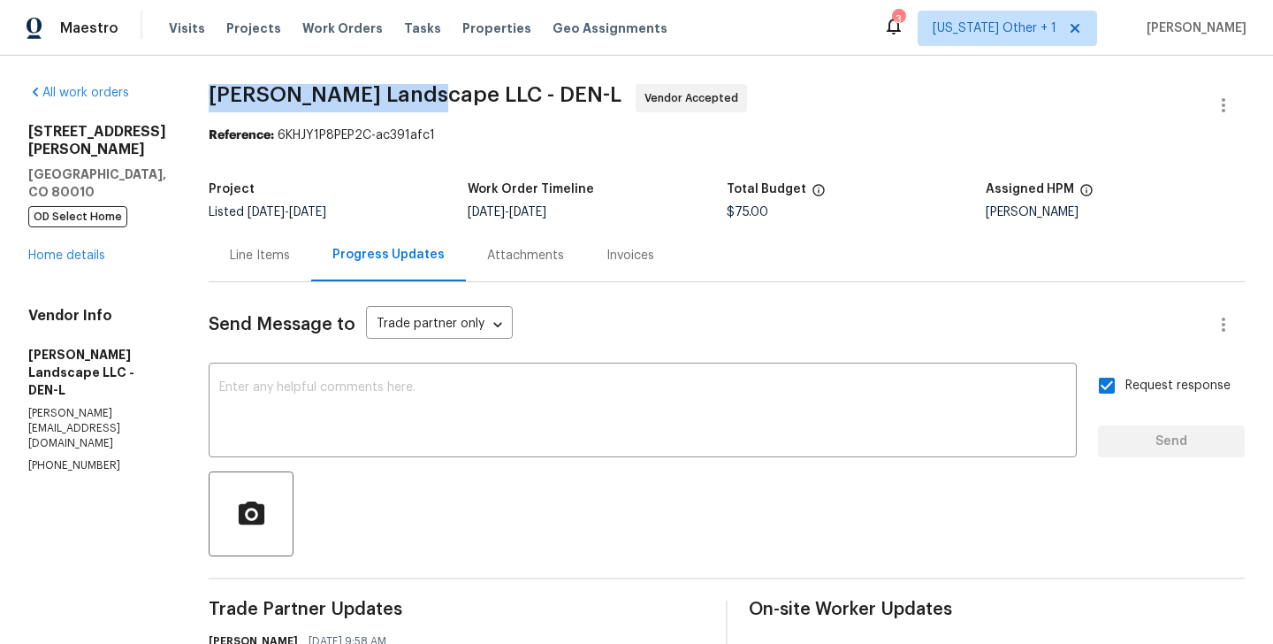
drag, startPoint x: 426, startPoint y: 89, endPoint x: 210, endPoint y: 95, distance: 215.8
copy span "Dalia Landscape LLC"
click at [86, 249] on link "Home details" at bounding box center [66, 255] width 77 height 12
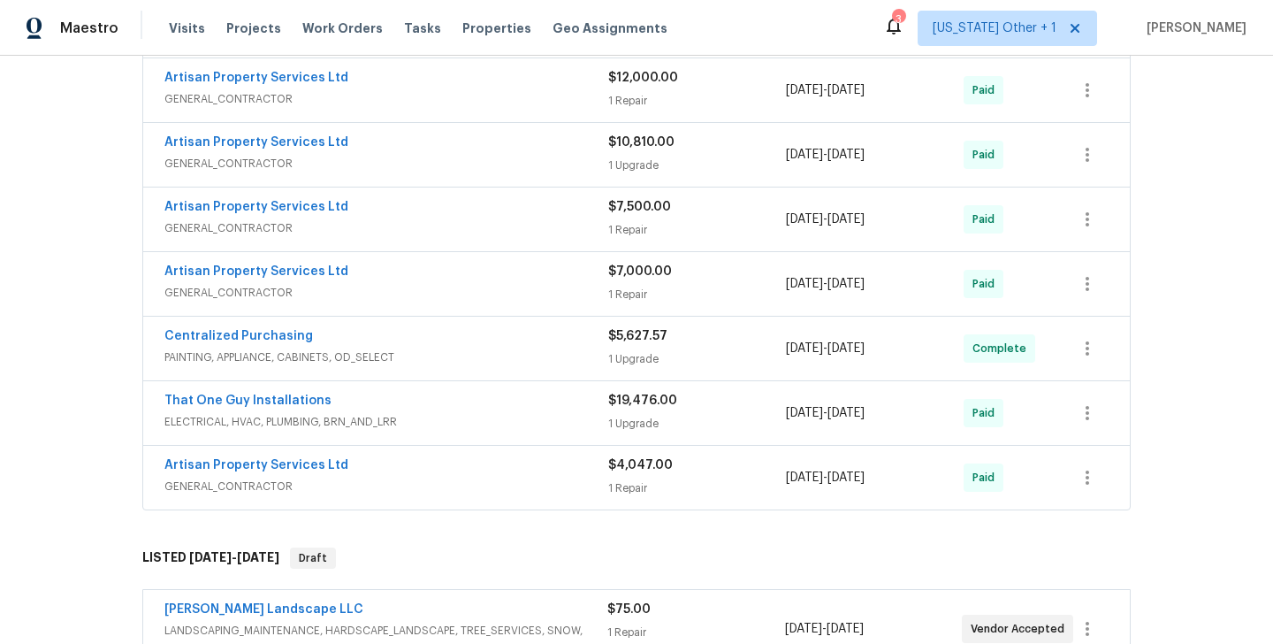
scroll to position [1004, 0]
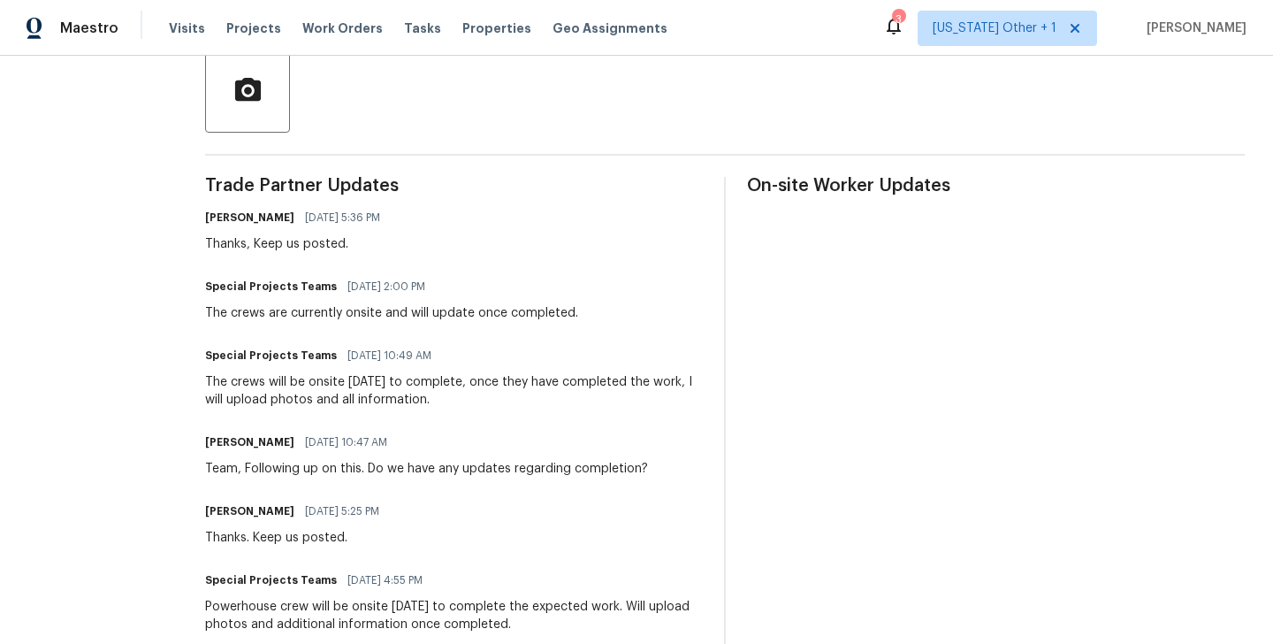
scroll to position [129, 0]
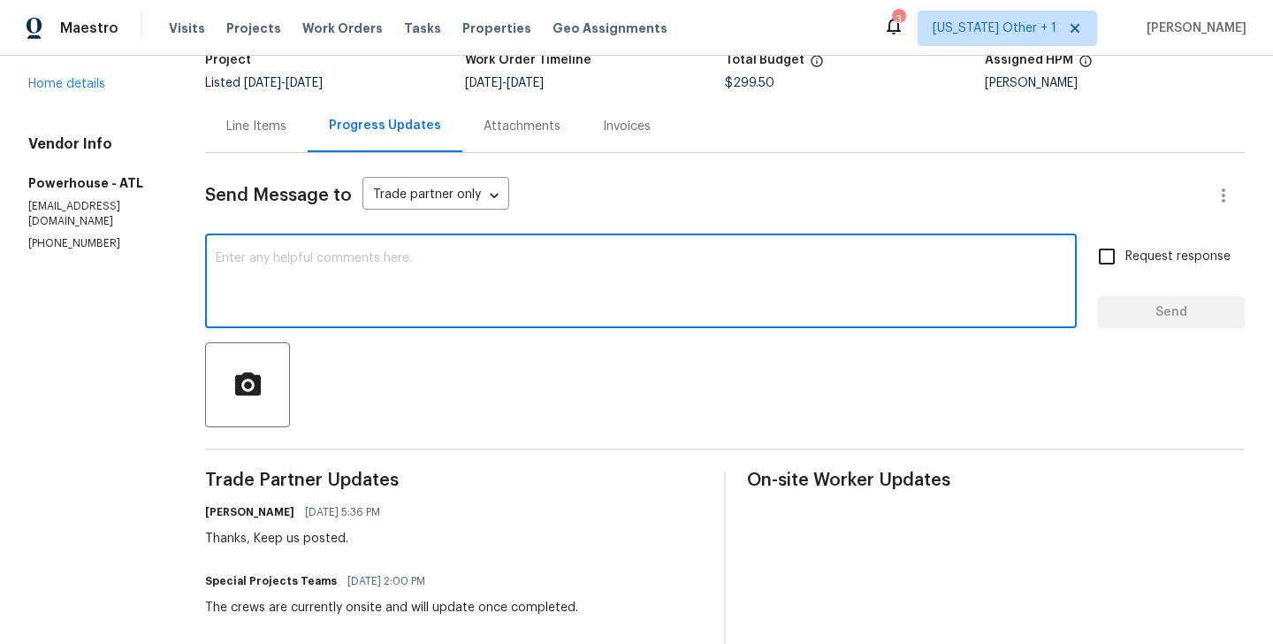
click at [369, 296] on textarea at bounding box center [641, 283] width 851 height 62
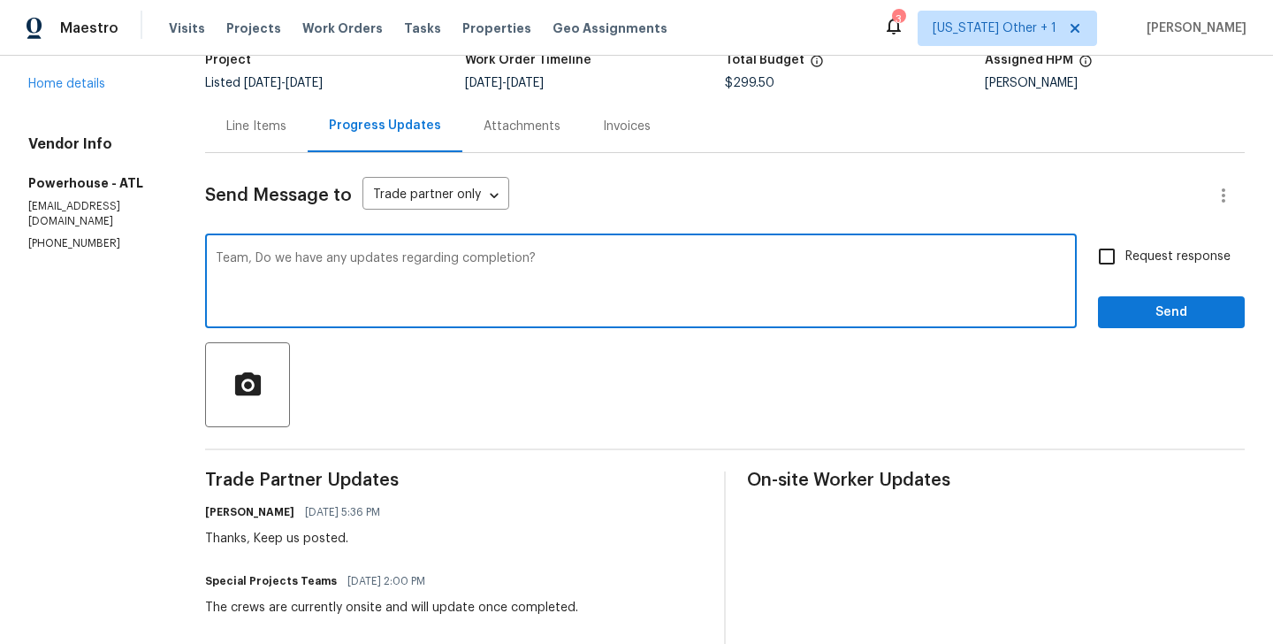
type textarea "Team, Do we have any updates regarding completion?"
click at [1113, 244] on input "Request response" at bounding box center [1106, 256] width 37 height 37
checkbox input "true"
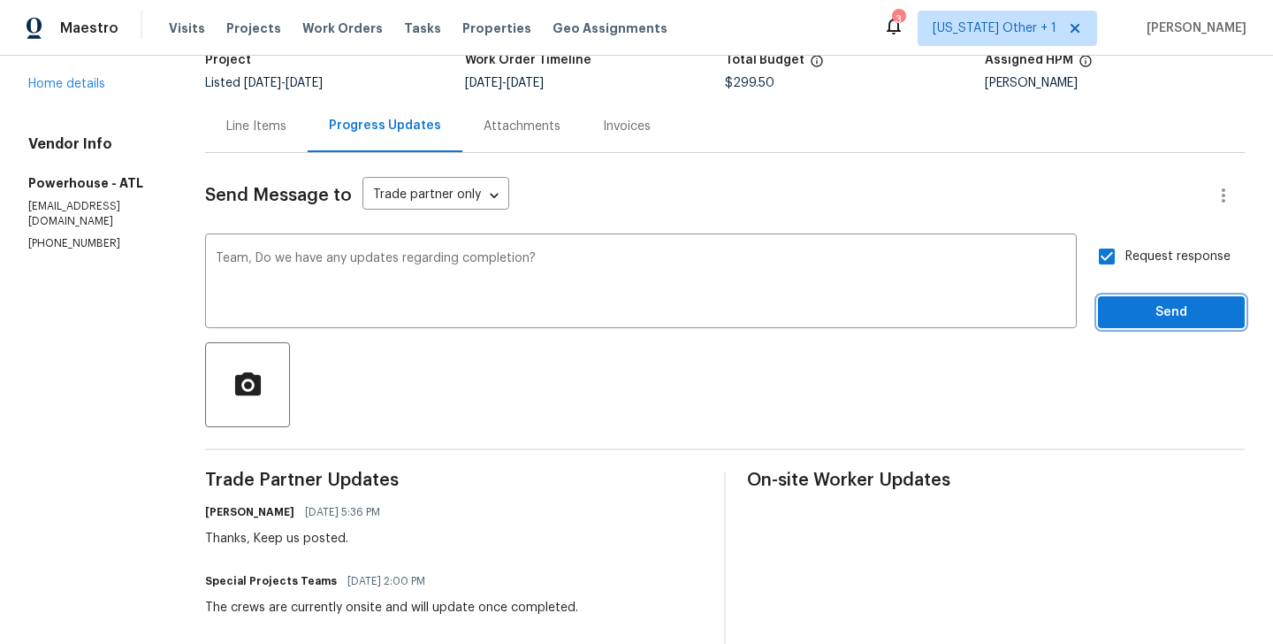
click at [1113, 315] on span "Send" at bounding box center [1171, 312] width 118 height 22
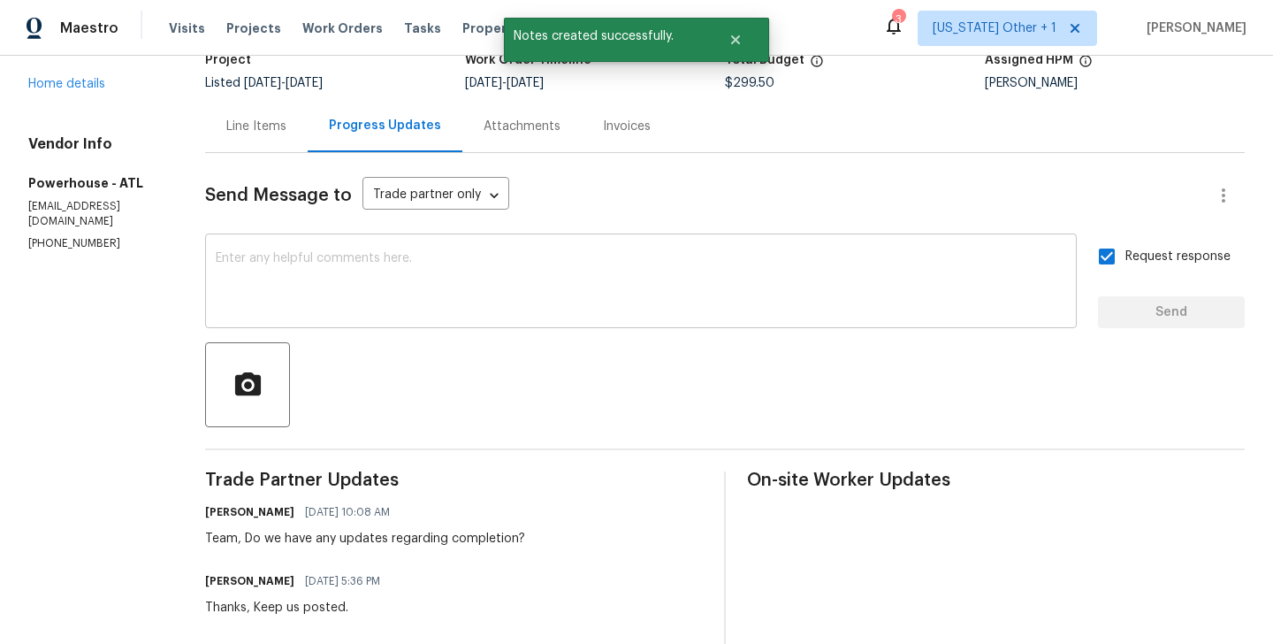
scroll to position [0, 0]
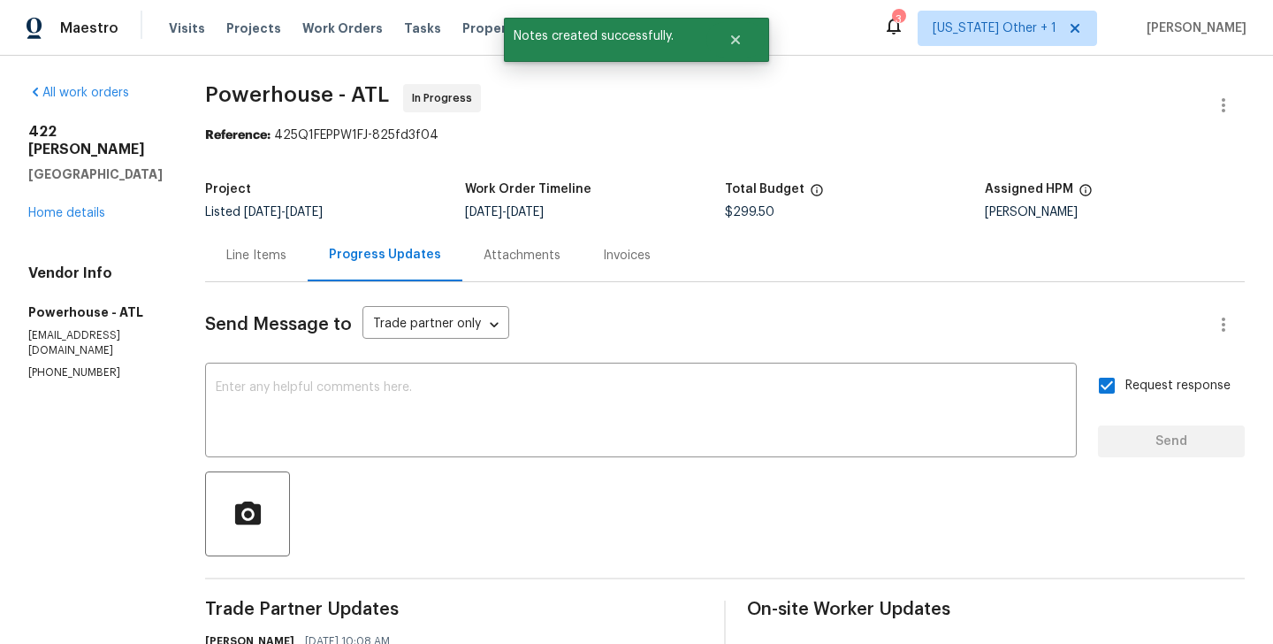
click at [264, 111] on span "Powerhouse - ATL In Progress" at bounding box center [703, 105] width 997 height 42
drag, startPoint x: 263, startPoint y: 110, endPoint x: 386, endPoint y: 106, distance: 122.9
click at [386, 106] on span "Powerhouse - ATL In Progress" at bounding box center [703, 105] width 997 height 42
copy span "Powerhouse"
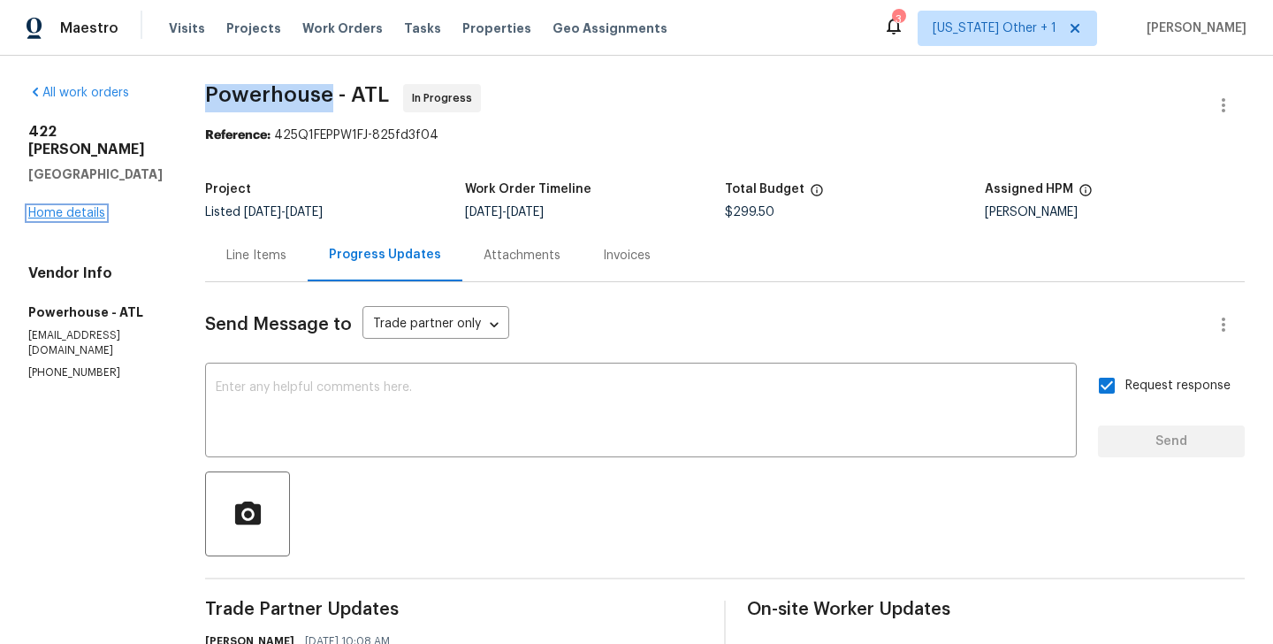
click at [88, 207] on link "Home details" at bounding box center [66, 213] width 77 height 12
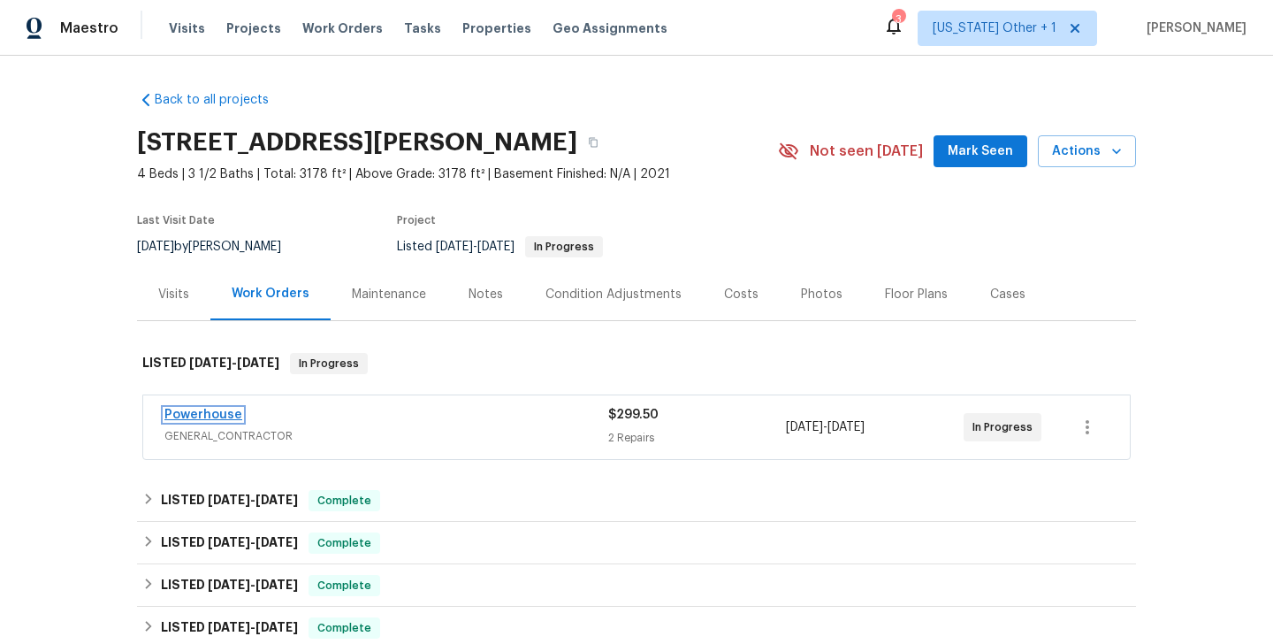
click at [215, 419] on link "Powerhouse" at bounding box center [203, 414] width 78 height 12
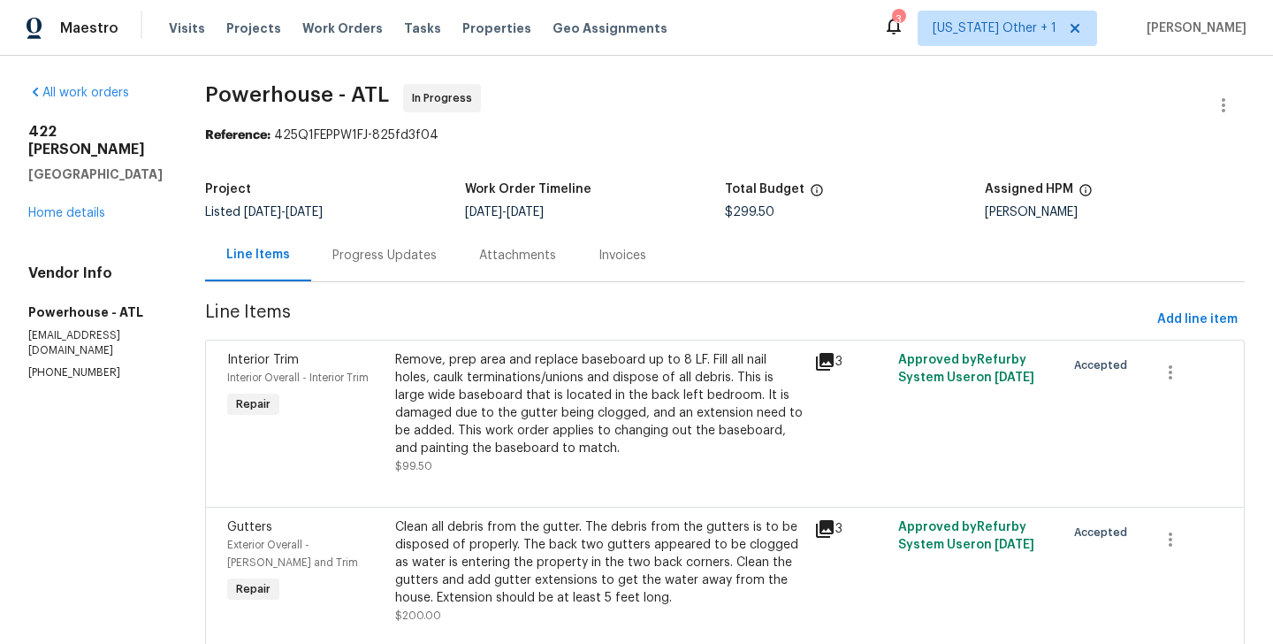
click at [62, 365] on p "(817) 297-8575" at bounding box center [95, 372] width 134 height 15
copy p "(817) 297-8575"
click at [436, 255] on div "Progress Updates" at bounding box center [384, 256] width 104 height 18
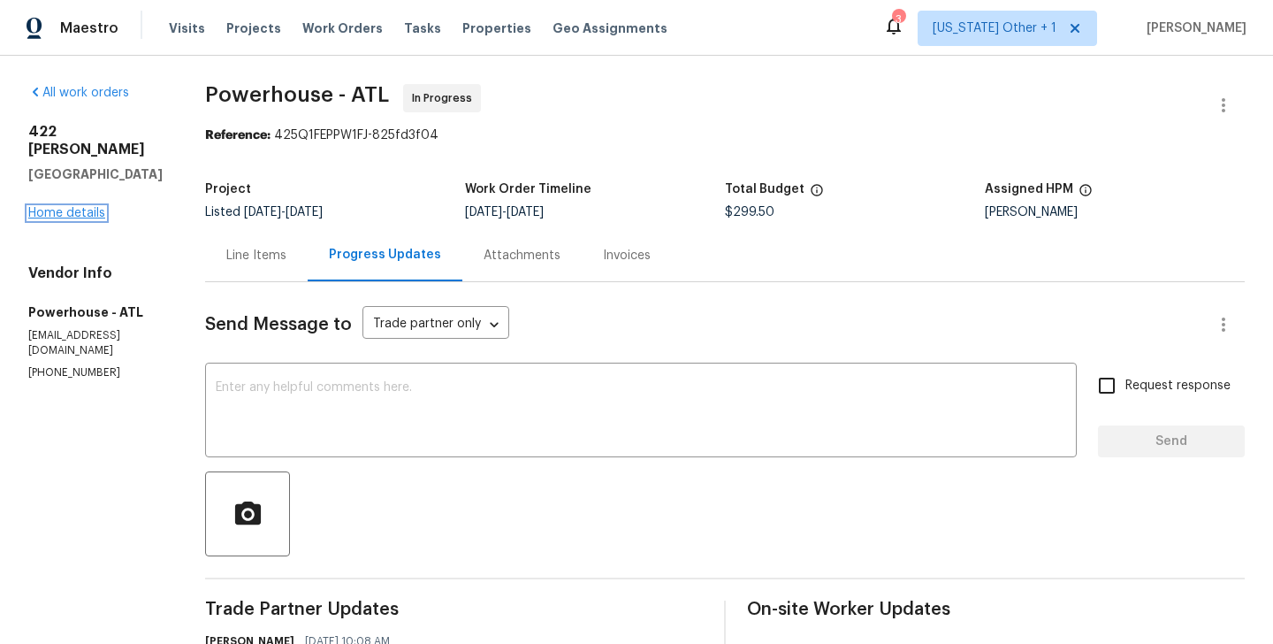
click at [86, 207] on link "Home details" at bounding box center [66, 213] width 77 height 12
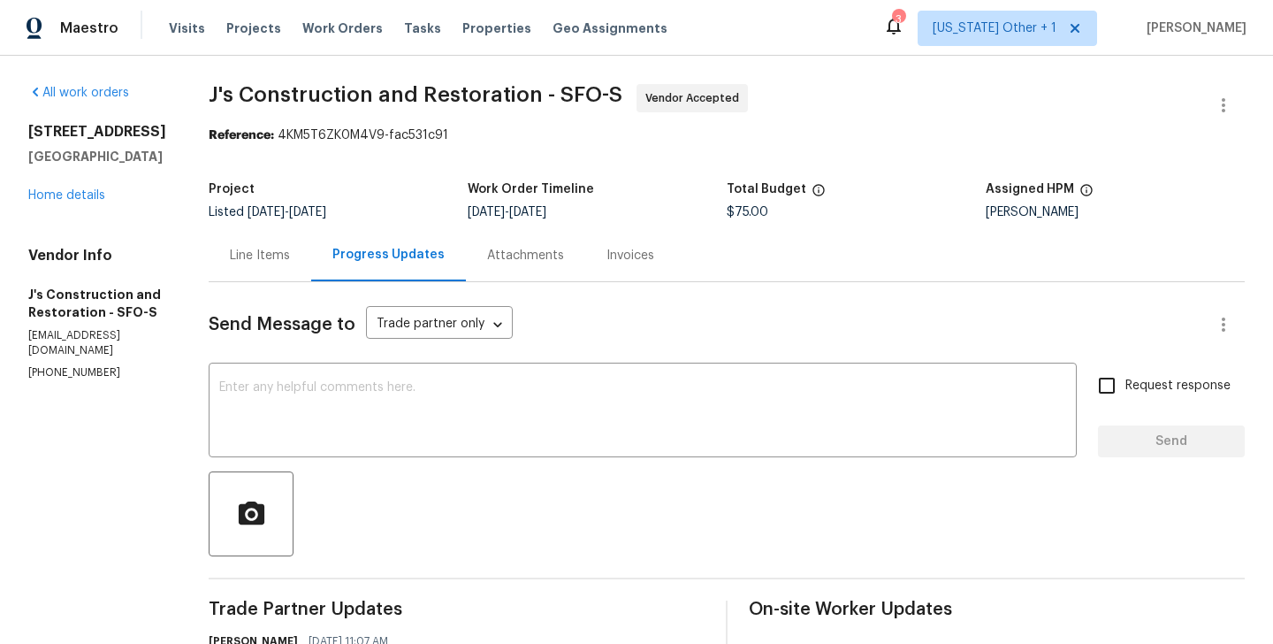
click at [29, 365] on p "(916) 848-9554" at bounding box center [97, 372] width 138 height 15
copy p "(916) 848-9554"
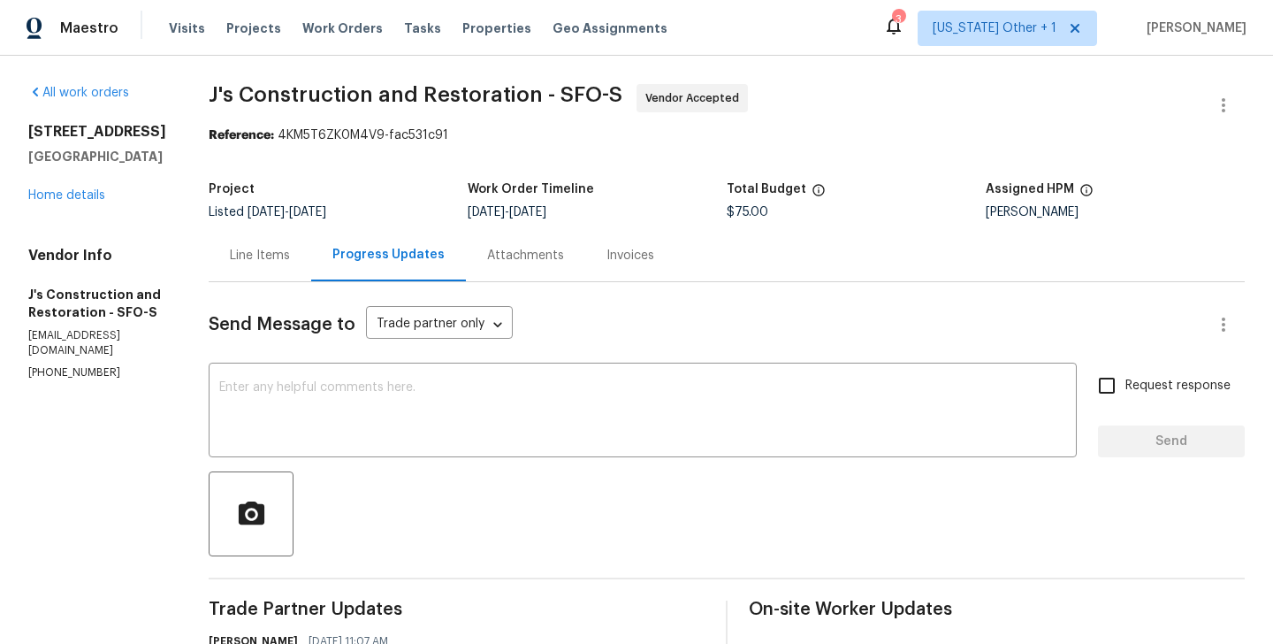
click at [166, 324] on div "Vendor Info J's Construction and Restoration - SFO-S garza_developments@yahoo.c…" at bounding box center [97, 314] width 138 height 134
copy p "garza_developments@yahoo.com"
click at [132, 332] on p "garza_developments@yahoo.com" at bounding box center [97, 343] width 138 height 30
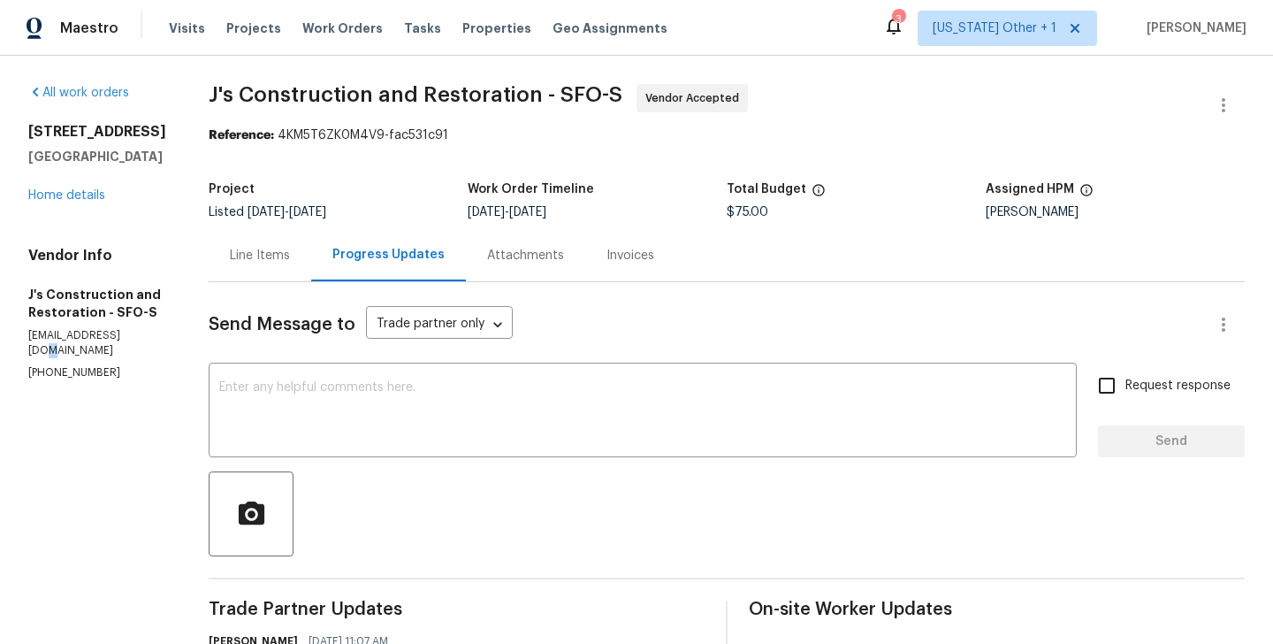
click at [132, 332] on p "garza_developments@yahoo.com" at bounding box center [97, 343] width 138 height 30
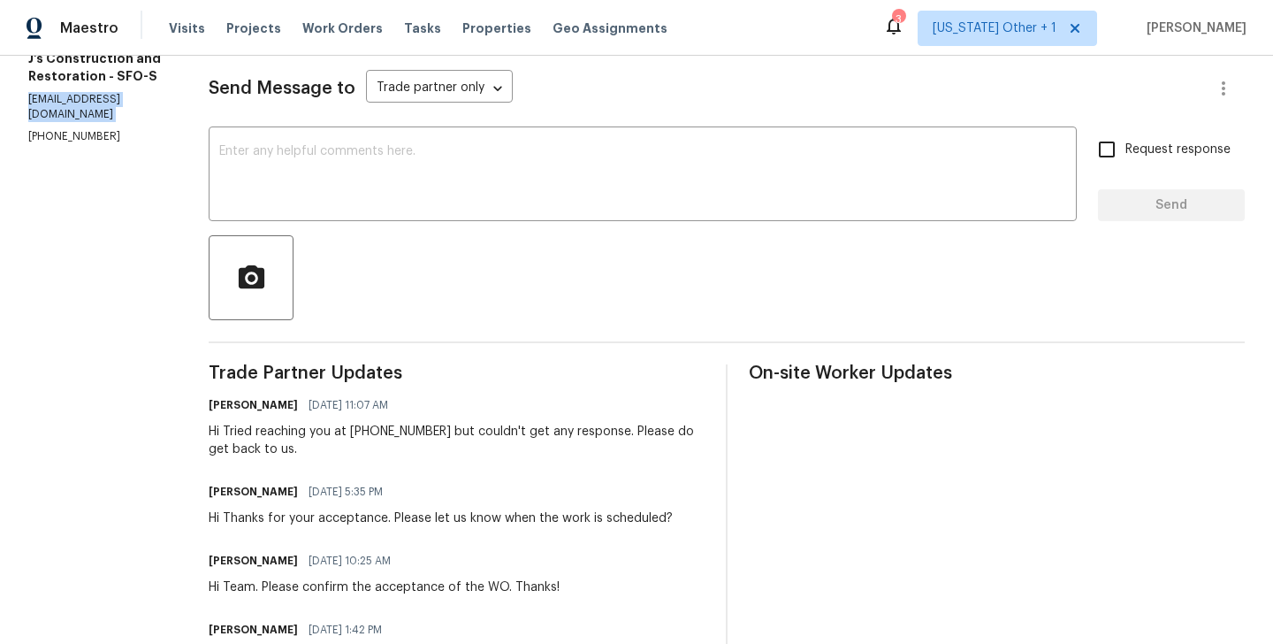
scroll to position [237, 0]
click at [318, 180] on textarea at bounding box center [642, 175] width 847 height 62
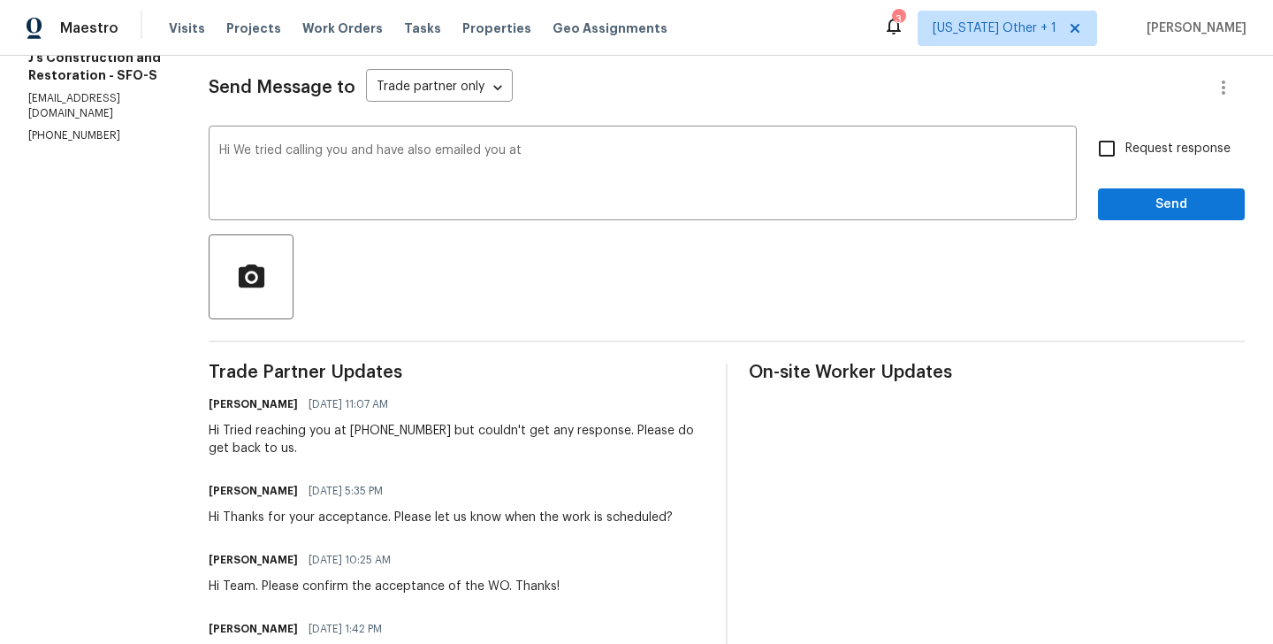
click at [72, 100] on p "garza_developments@yahoo.com" at bounding box center [97, 106] width 138 height 30
copy p "garza_developments@yahoo.com"
click at [596, 162] on textarea "Hi We tried calling you and have also emailed you at" at bounding box center [642, 175] width 847 height 62
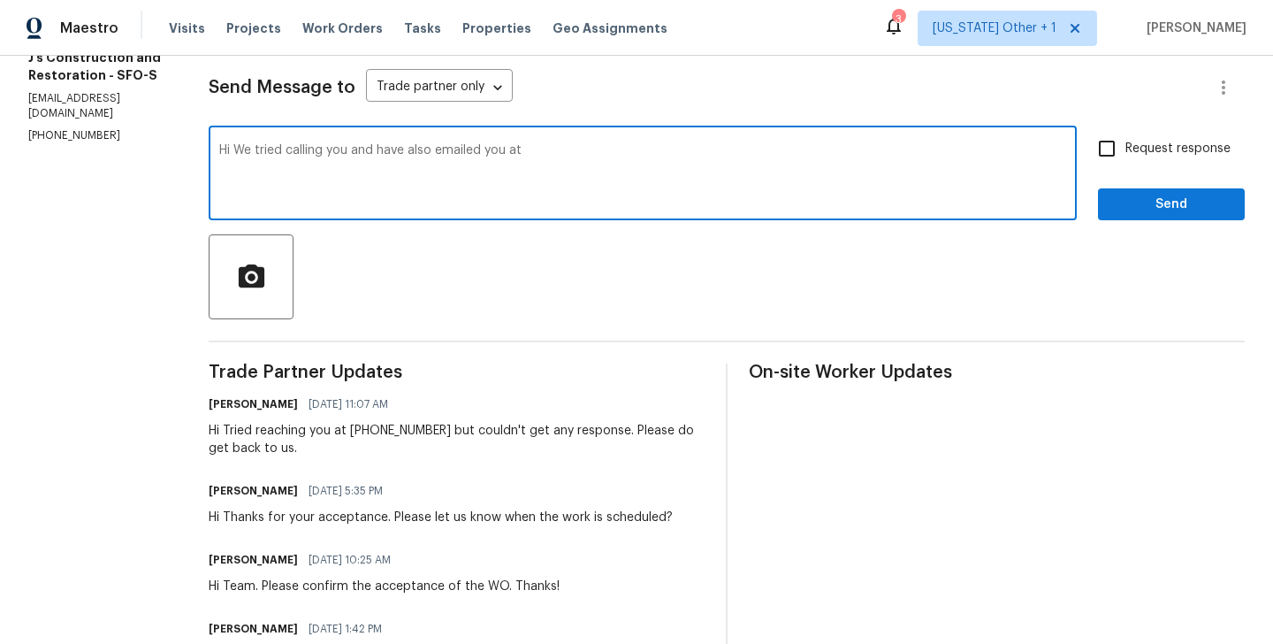
paste textarea "garza_developments@yahoo.com"
click at [774, 147] on textarea "Hi We tried calling you and have also emailed you at garza_developments@yahoo.c…" at bounding box center [642, 175] width 847 height 62
type textarea "Hi We tried calling you and have also emailed you at garza_developments@yahoo.c…"
click at [1181, 153] on span "Request response" at bounding box center [1178, 149] width 105 height 19
click at [1126, 153] on input "Request response" at bounding box center [1106, 148] width 37 height 37
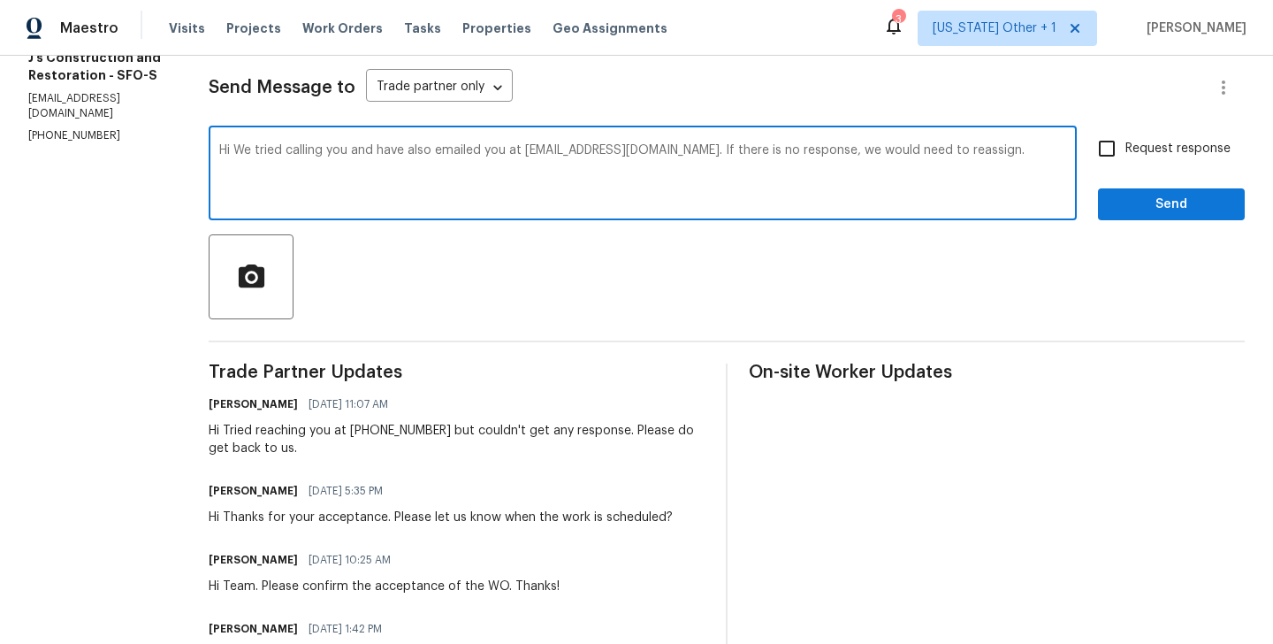
checkbox input "true"
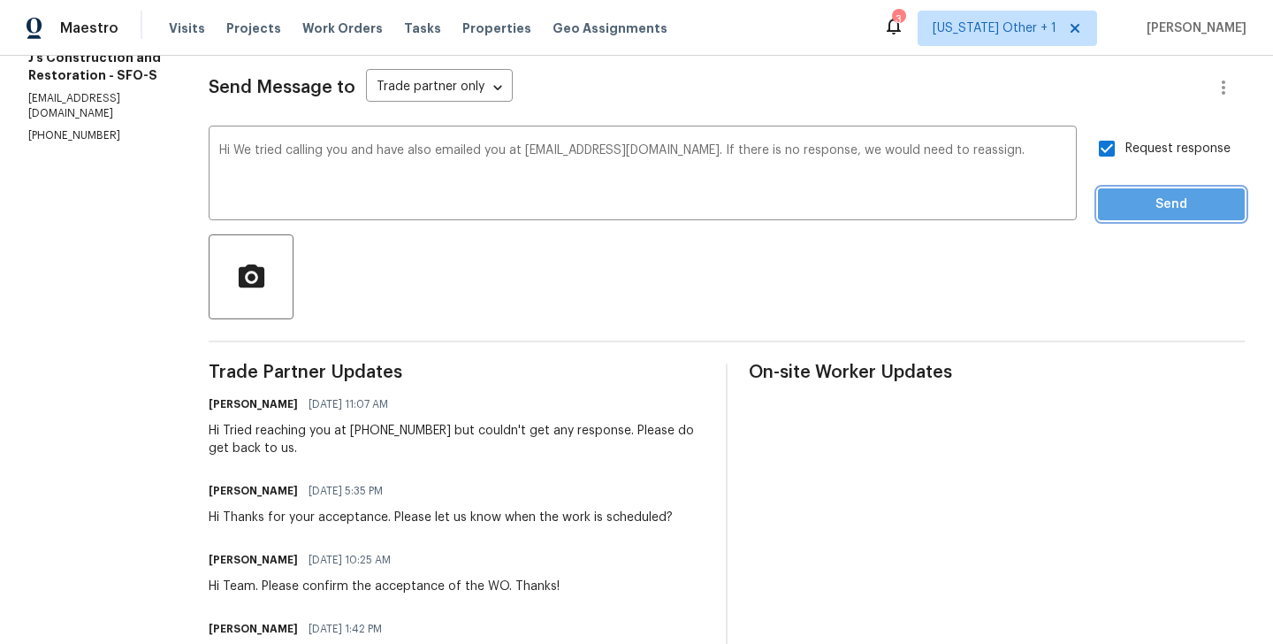
click at [1159, 216] on button "Send" at bounding box center [1171, 204] width 147 height 33
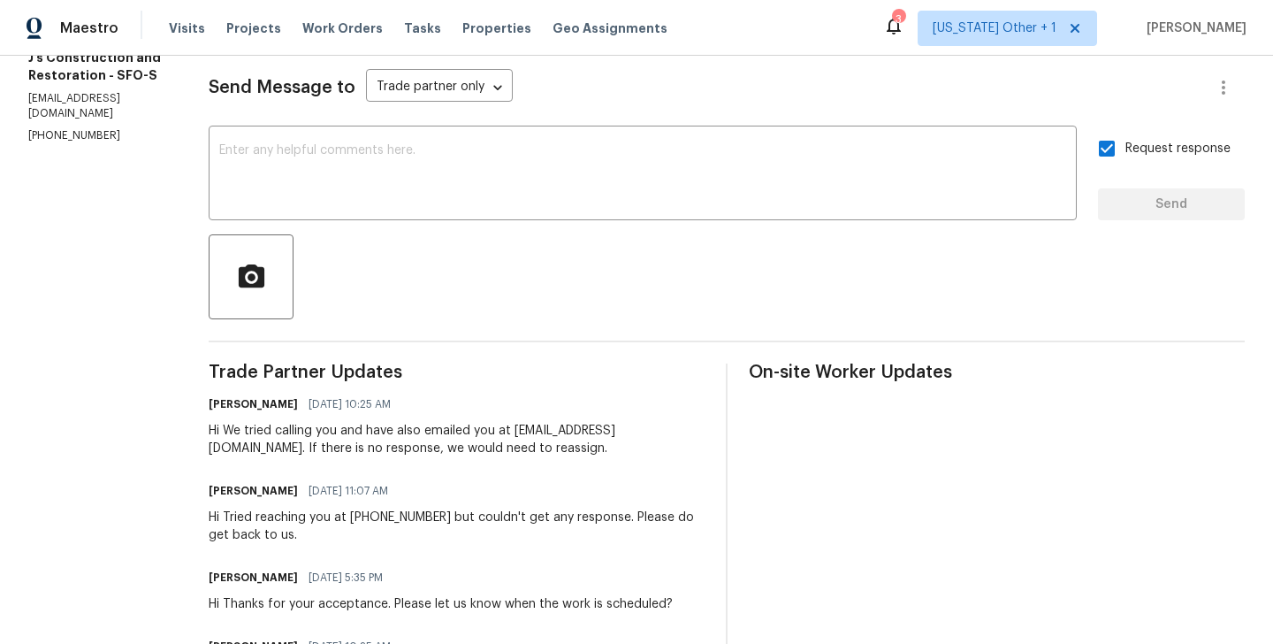
scroll to position [0, 0]
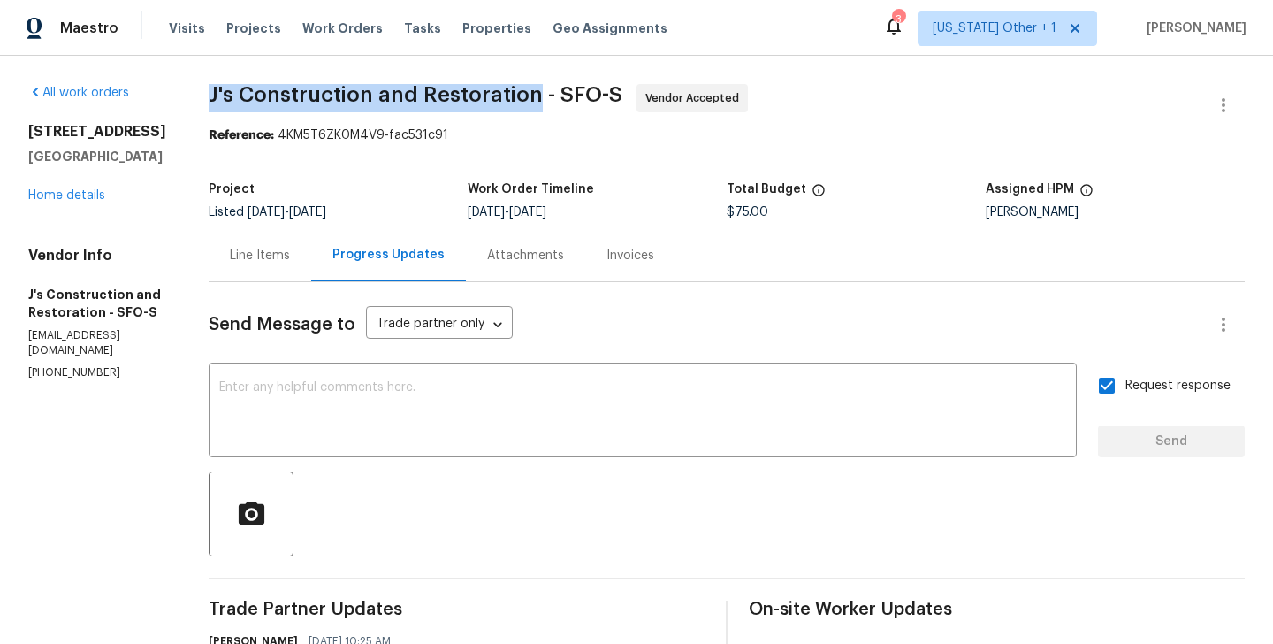
drag, startPoint x: 232, startPoint y: 103, endPoint x: 564, endPoint y: 99, distance: 332.5
click at [564, 99] on div "All work orders 3221 Browntail Way San Ramon, CA 94582 Home details Vendor Info…" at bounding box center [636, 643] width 1273 height 1174
copy span "J's Construction and Restoration"
click at [36, 193] on link "Home details" at bounding box center [66, 195] width 77 height 12
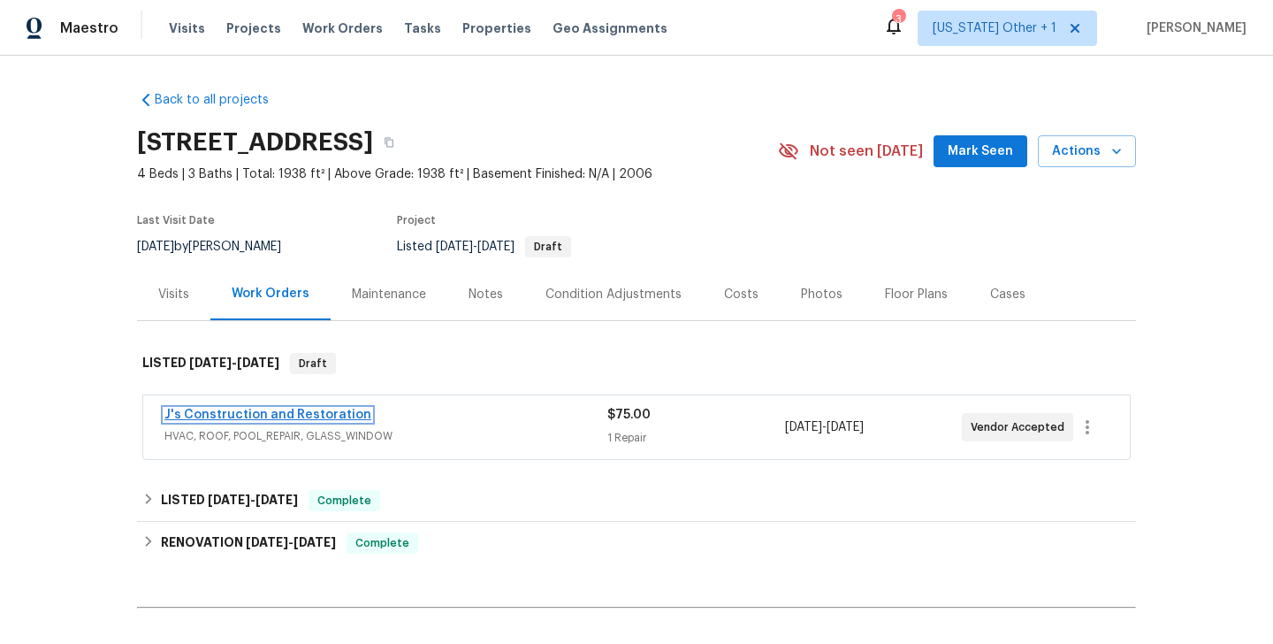
click at [294, 408] on link "J's Construction and Restoration" at bounding box center [267, 414] width 207 height 12
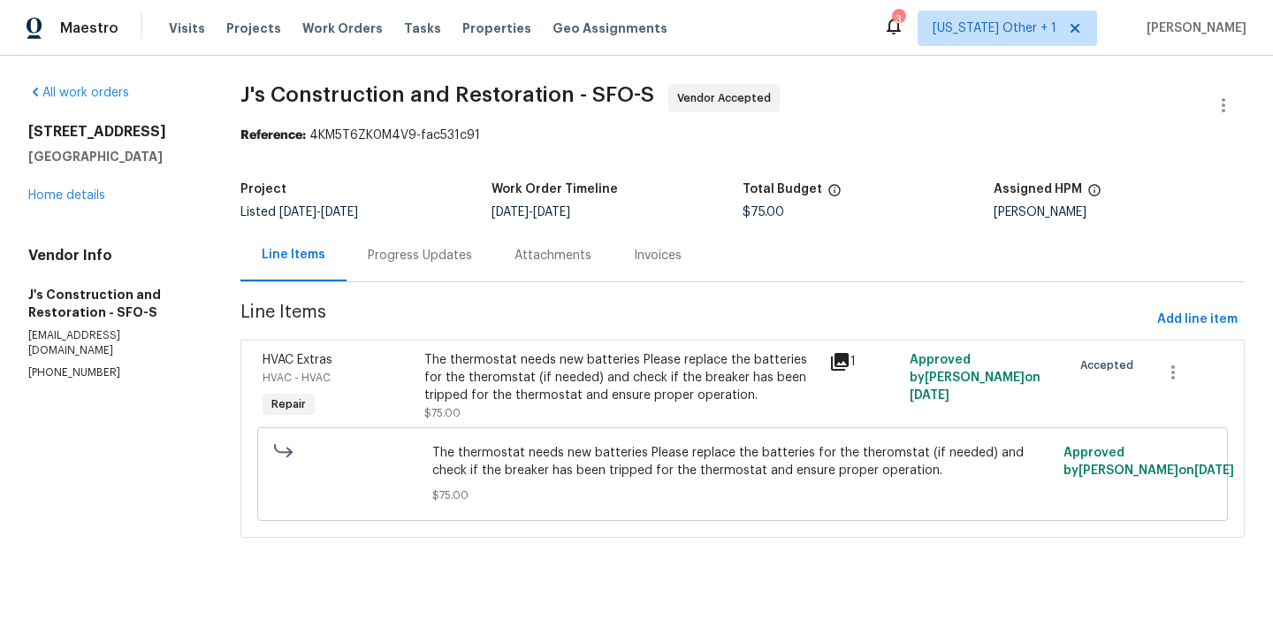
click at [101, 365] on p "(916) 848-9554" at bounding box center [113, 372] width 170 height 15
copy p "(916) 848-9554"
click at [57, 195] on link "Home details" at bounding box center [66, 195] width 77 height 12
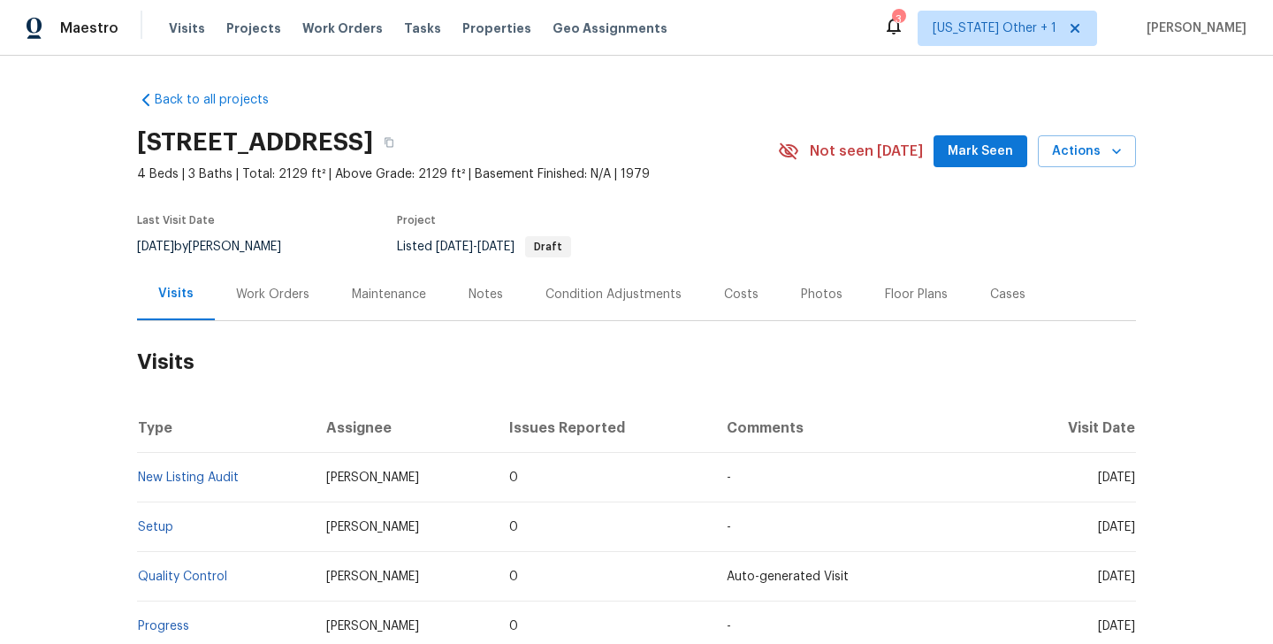
click at [284, 290] on div "Work Orders" at bounding box center [272, 295] width 73 height 18
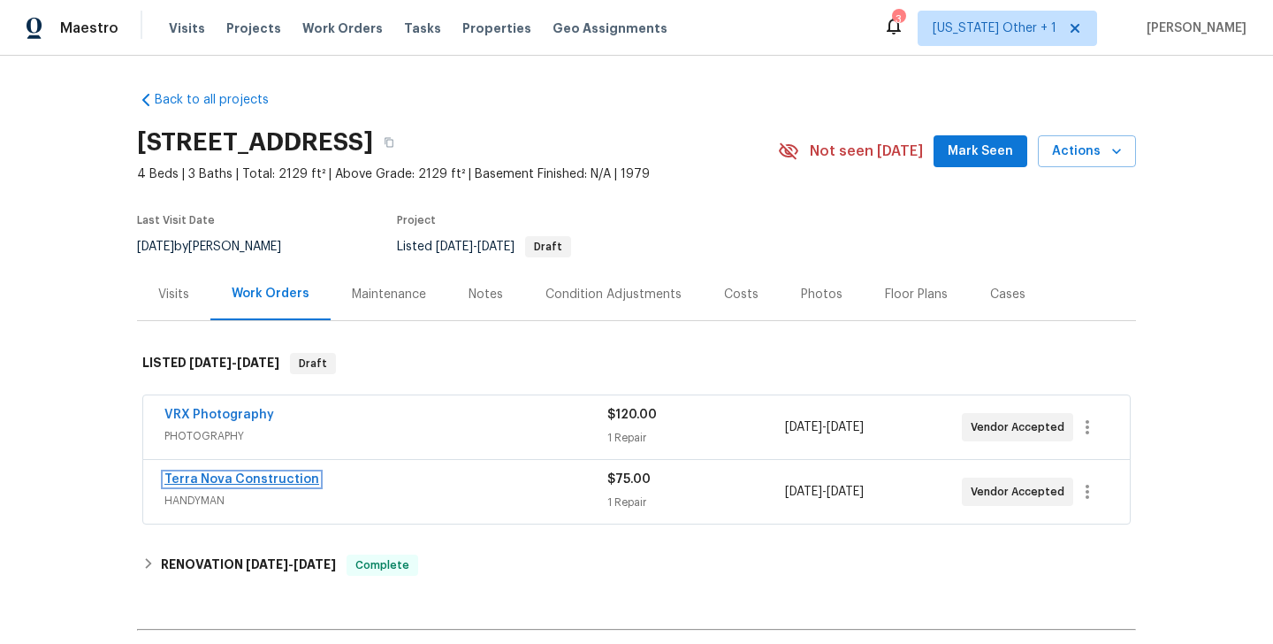
click at [286, 474] on link "Terra Nova Construction" at bounding box center [241, 479] width 155 height 12
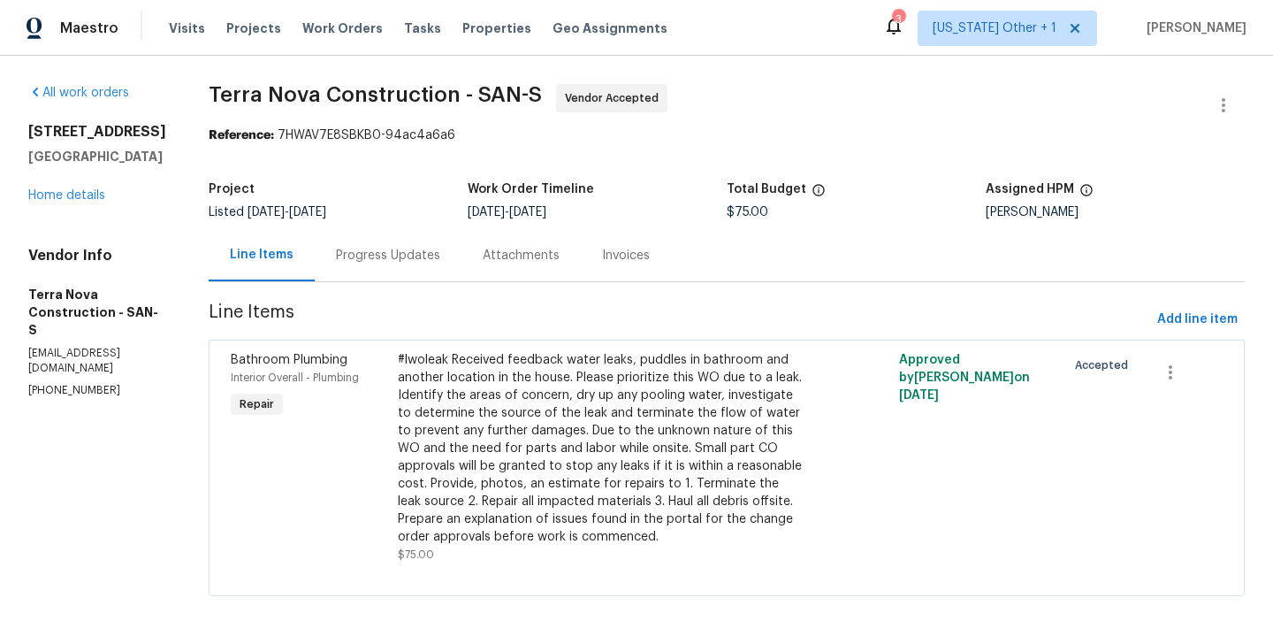
click at [459, 271] on div "Progress Updates" at bounding box center [388, 255] width 147 height 52
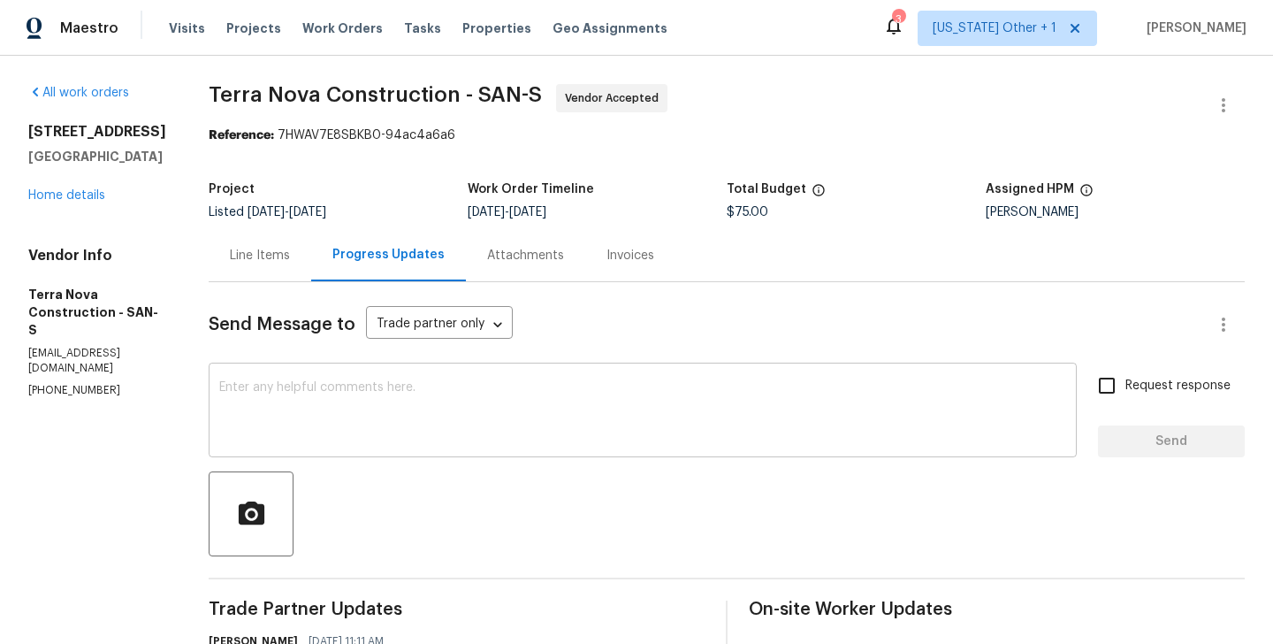
click at [476, 455] on div "x ​" at bounding box center [643, 412] width 868 height 90
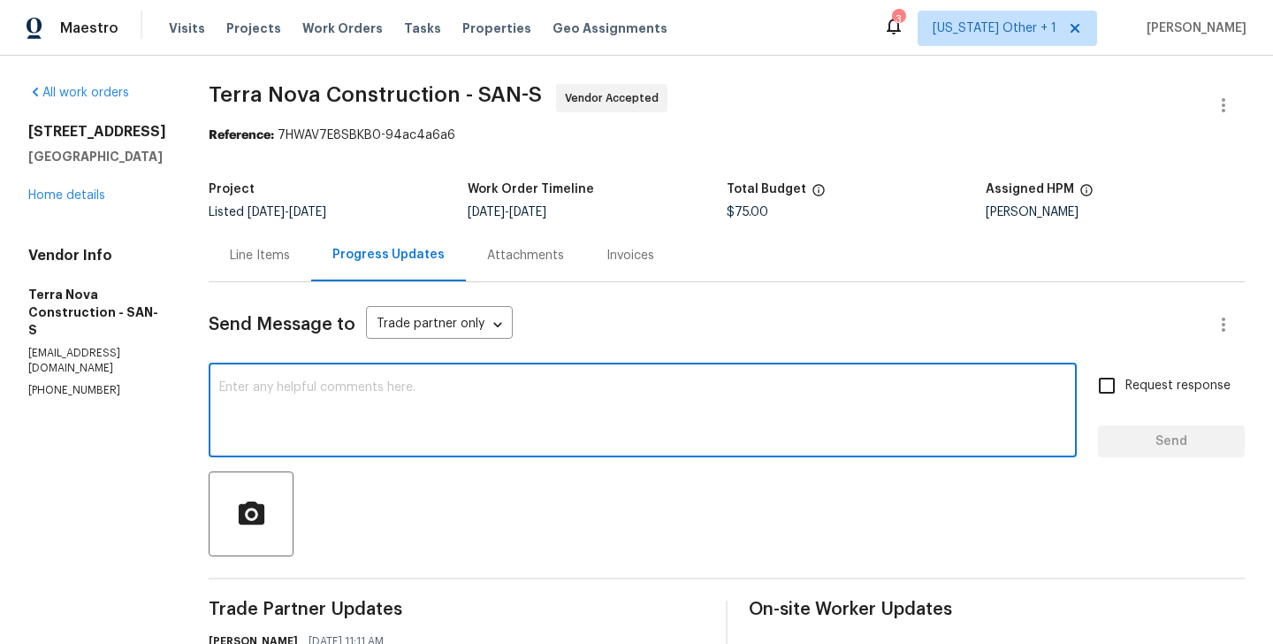
click at [430, 406] on textarea at bounding box center [642, 412] width 847 height 62
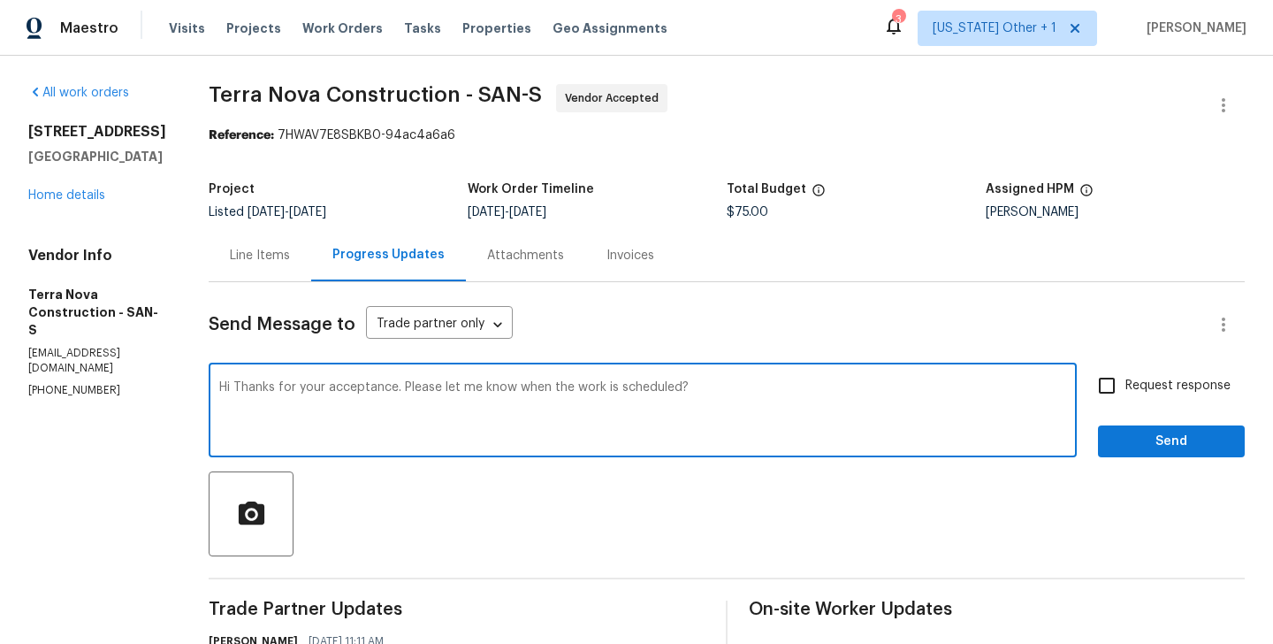
type textarea "Hi Thanks for your acceptance. Please let me know when the work is scheduled?"
click at [1197, 401] on label "Request response" at bounding box center [1159, 385] width 142 height 37
click at [1126, 401] on input "Request response" at bounding box center [1106, 385] width 37 height 37
checkbox input "true"
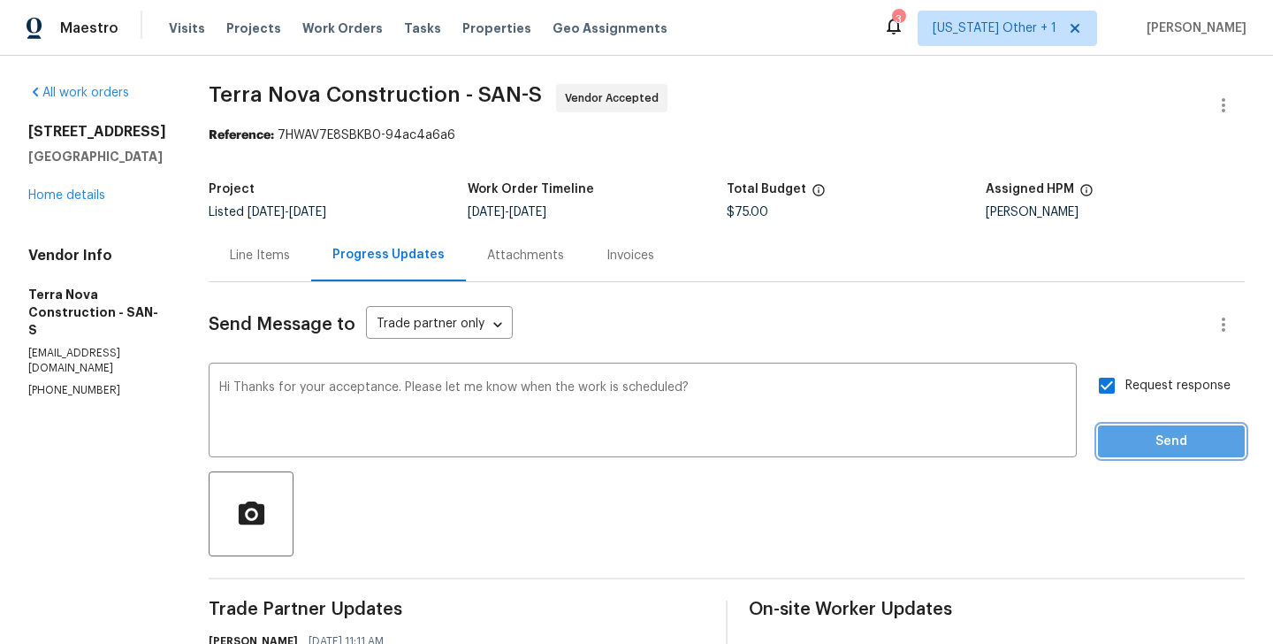
click at [1132, 441] on span "Send" at bounding box center [1171, 442] width 118 height 22
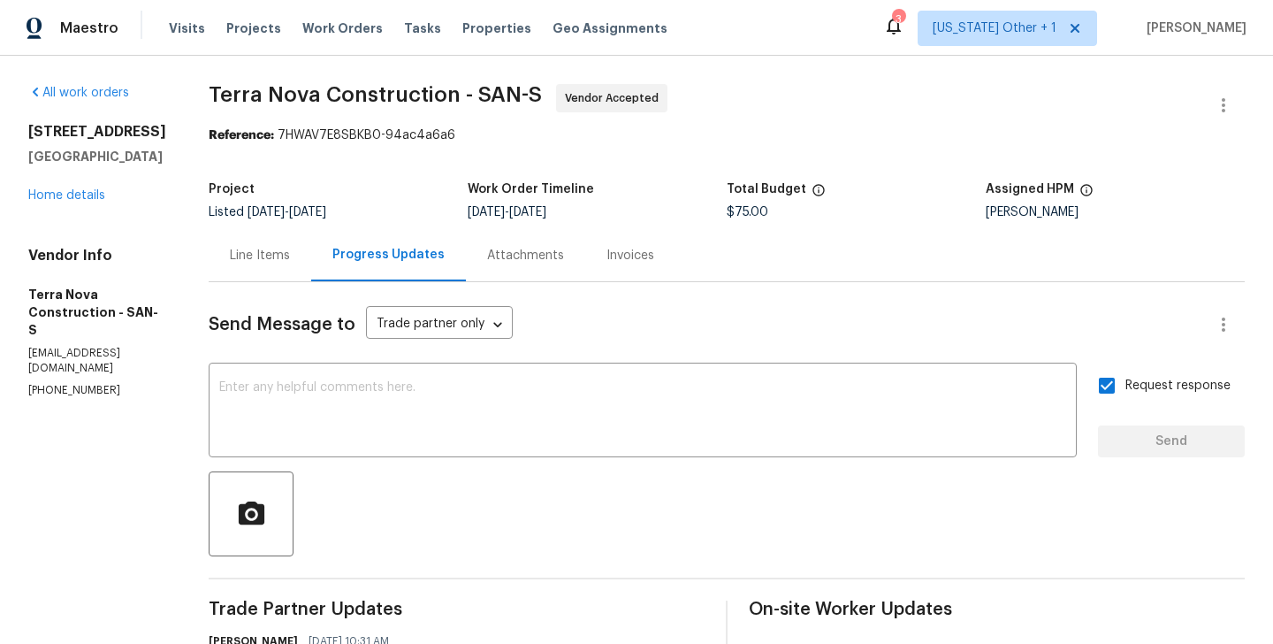
click at [106, 383] on p "(562) 832-8884" at bounding box center [97, 390] width 138 height 15
copy p "(562) 832-8884"
drag, startPoint x: 156, startPoint y: 159, endPoint x: 31, endPoint y: 118, distance: 132.2
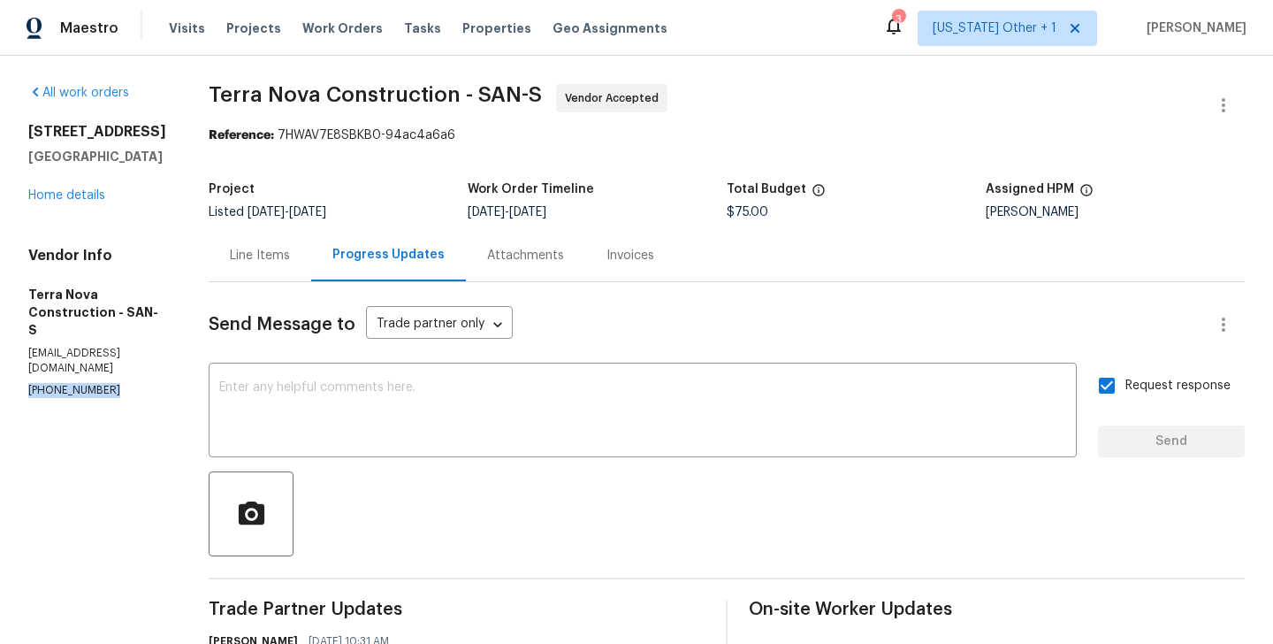
click at [31, 118] on div "All work orders 5989 Chaumont Dr San Diego, CA 92114 Home details Vendor Info T…" at bounding box center [97, 241] width 138 height 314
copy div "5989 Chaumont Dr San Diego, CA 92114"
click at [272, 149] on section "Terra Nova Construction - SAN-S Vendor Accepted Reference: 7HWAV7E8SBKB0-94ac4a…" at bounding box center [727, 521] width 1036 height 875
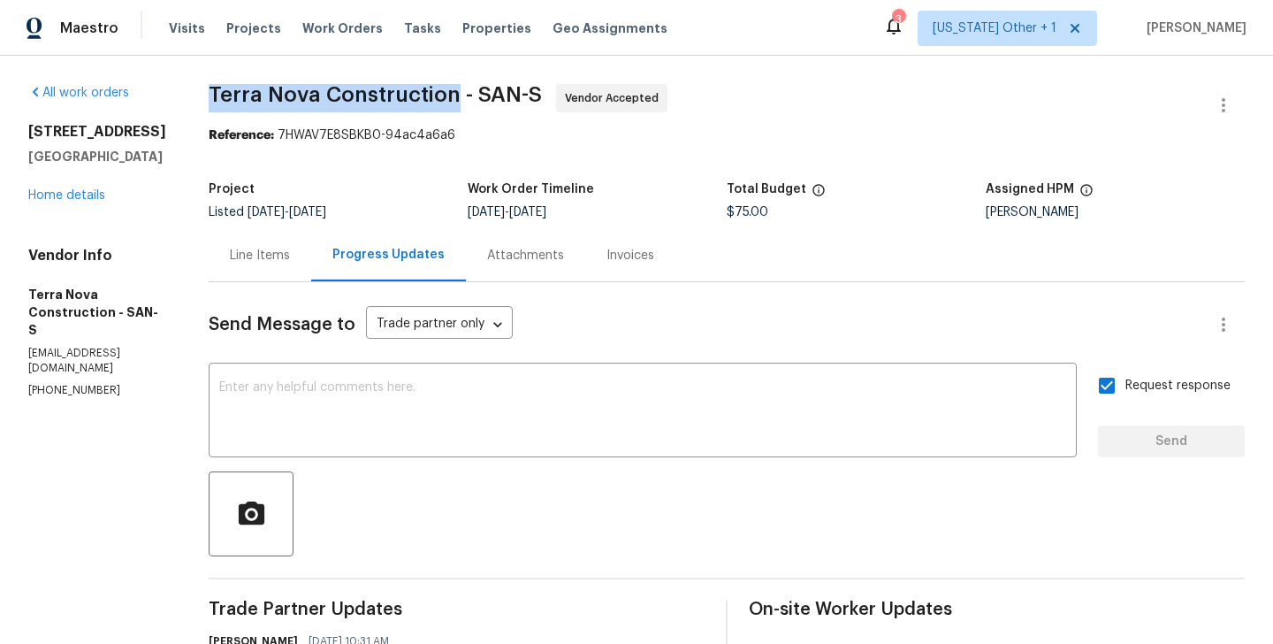
drag, startPoint x: 256, startPoint y: 95, endPoint x: 500, endPoint y: 98, distance: 243.2
click at [500, 98] on span "Terra Nova Construction - SAN-S" at bounding box center [375, 94] width 333 height 21
copy span "Terra Nova Construction"
click at [95, 195] on link "Home details" at bounding box center [66, 195] width 77 height 12
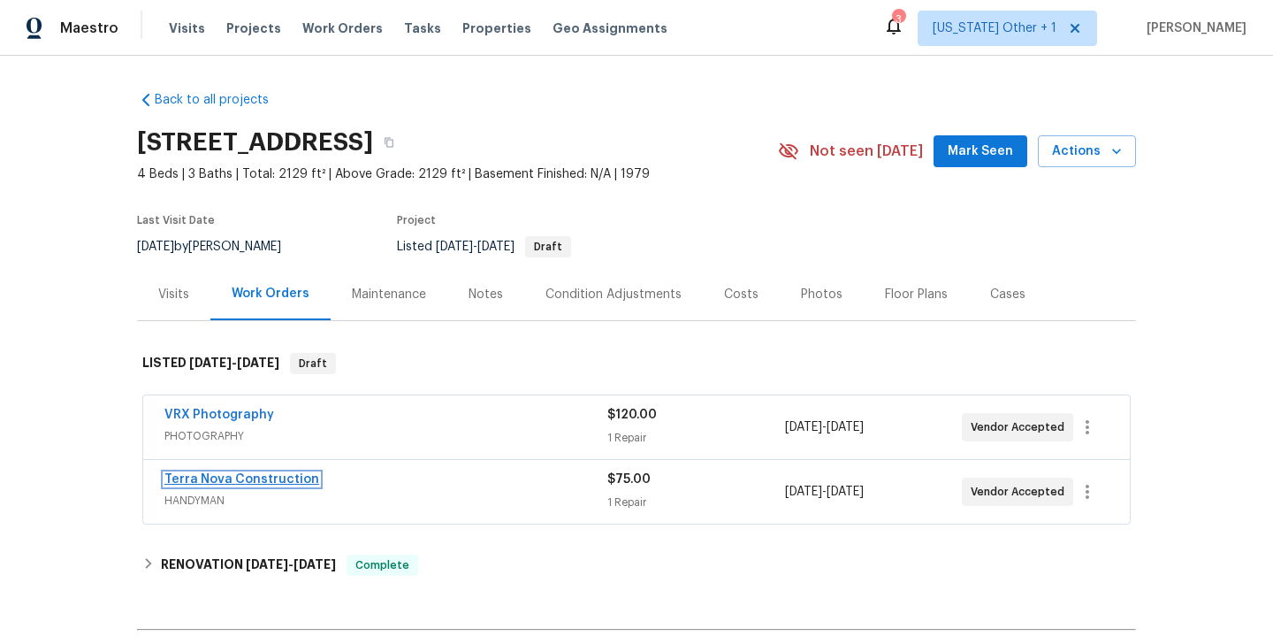
click at [252, 477] on link "Terra Nova Construction" at bounding box center [241, 479] width 155 height 12
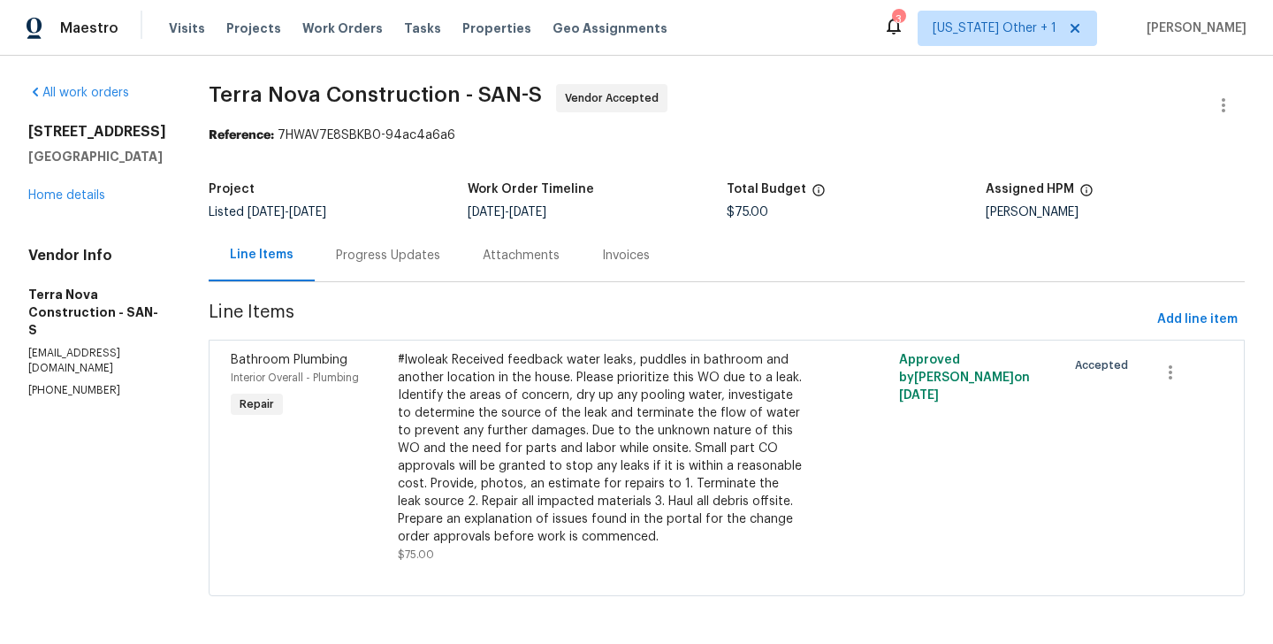
click at [440, 258] on div "Progress Updates" at bounding box center [388, 256] width 104 height 18
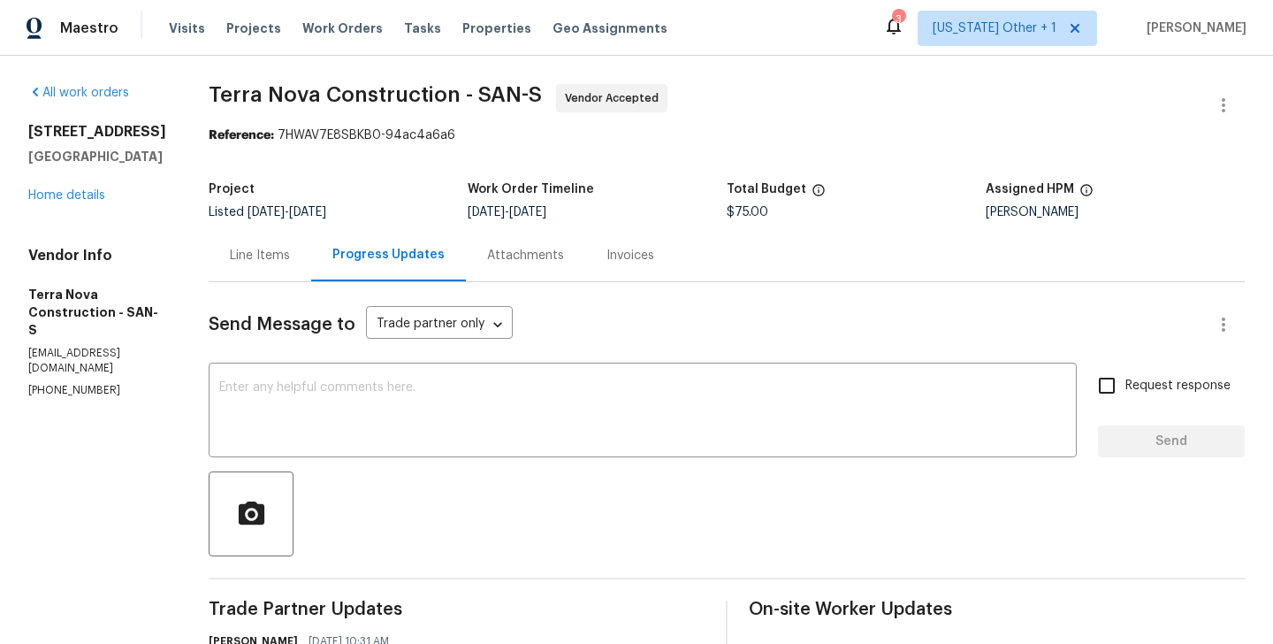
click at [69, 209] on div "All work orders 5989 Chaumont Dr San Diego, CA 92114 Home details Vendor Info T…" at bounding box center [97, 241] width 138 height 314
click at [67, 205] on div "All work orders 5989 Chaumont Dr San Diego, CA 92114 Home details Vendor Info T…" at bounding box center [97, 241] width 138 height 314
click at [51, 199] on link "Home details" at bounding box center [66, 195] width 77 height 12
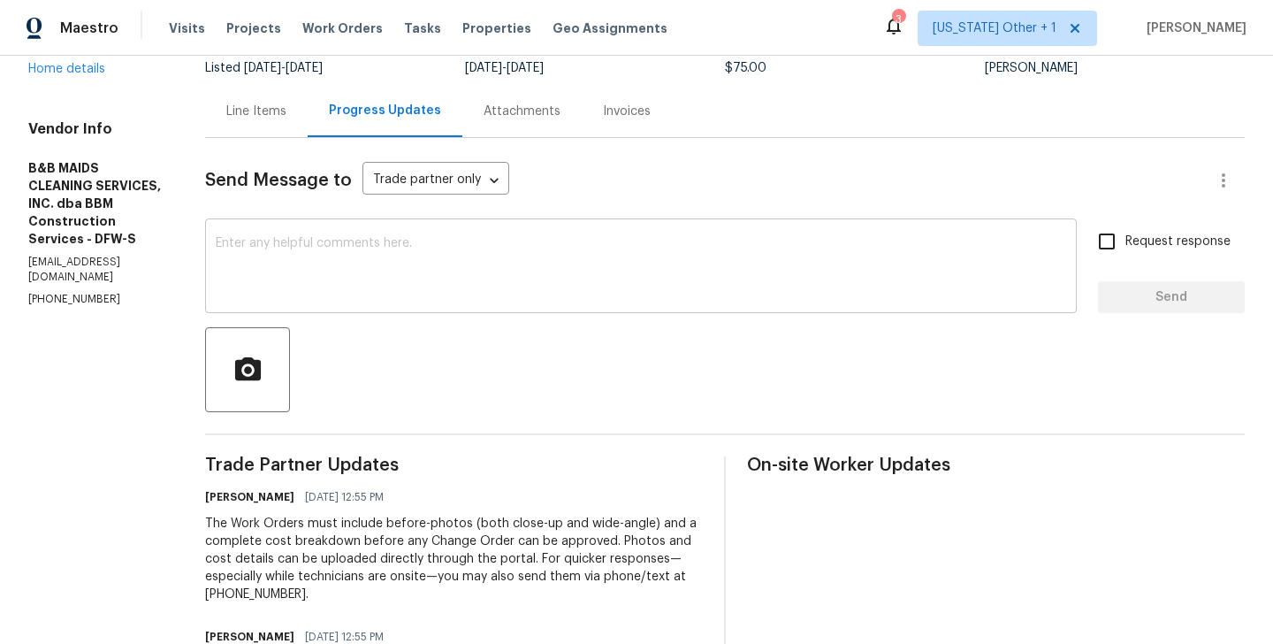
scroll to position [163, 0]
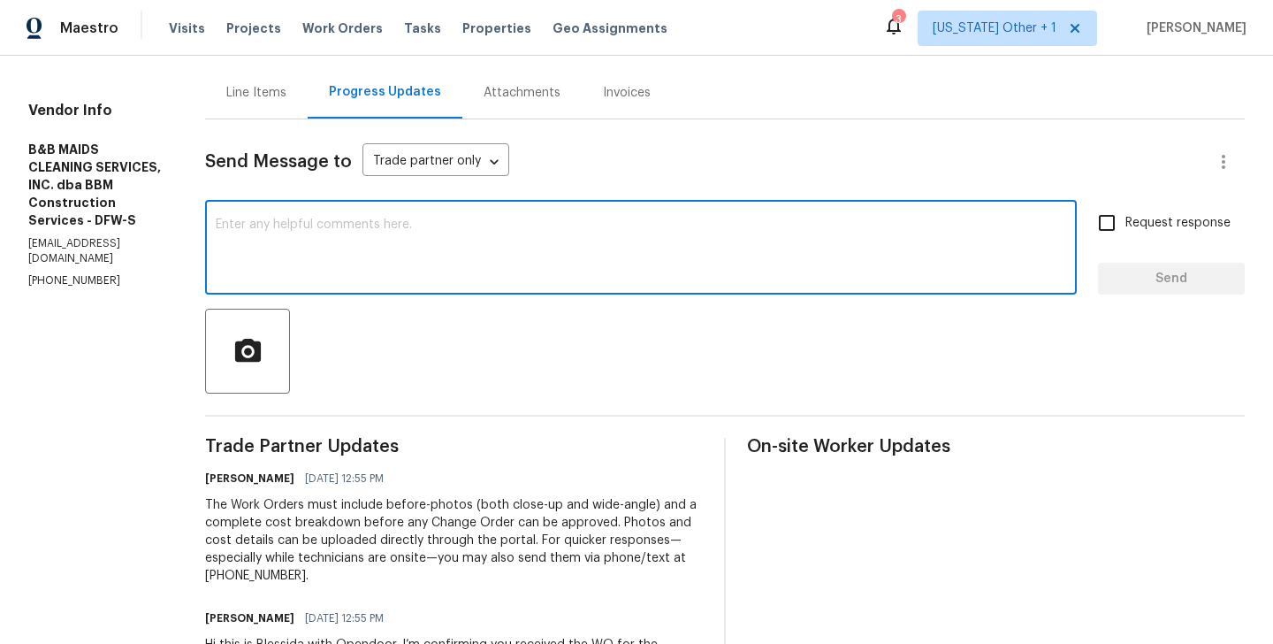
click at [435, 278] on textarea at bounding box center [641, 249] width 851 height 62
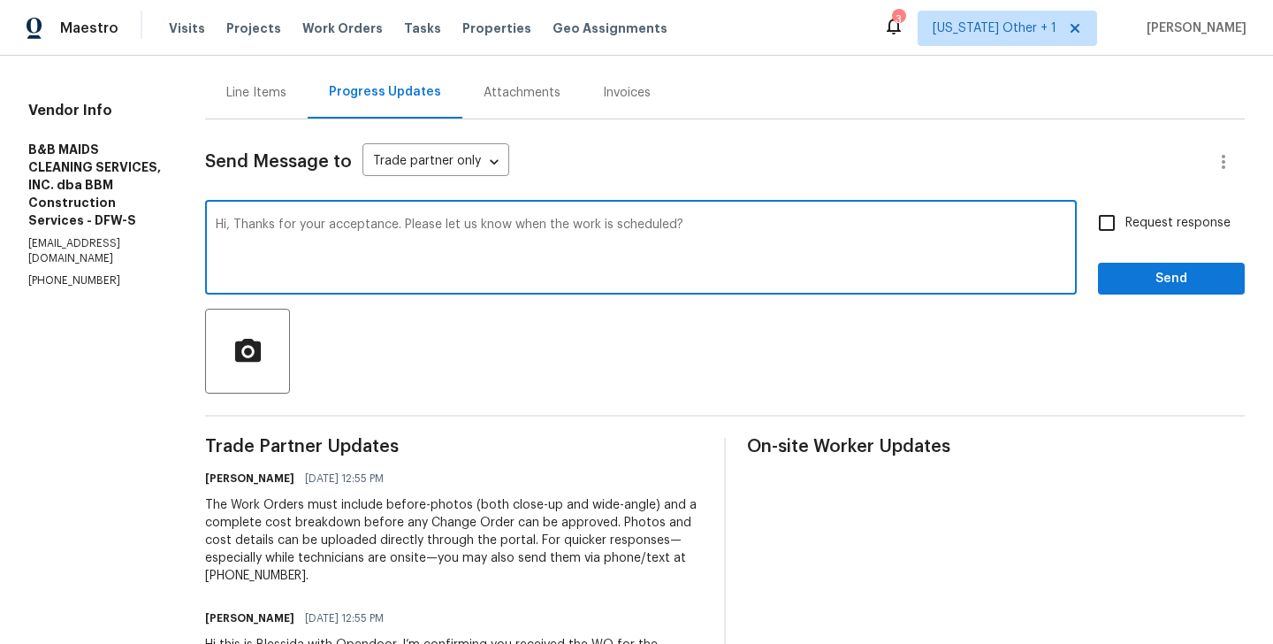
type textarea "Hi, Thanks for your acceptance. Please let us know when the work is scheduled?"
click at [1120, 233] on input "Request response" at bounding box center [1106, 222] width 37 height 37
checkbox input "true"
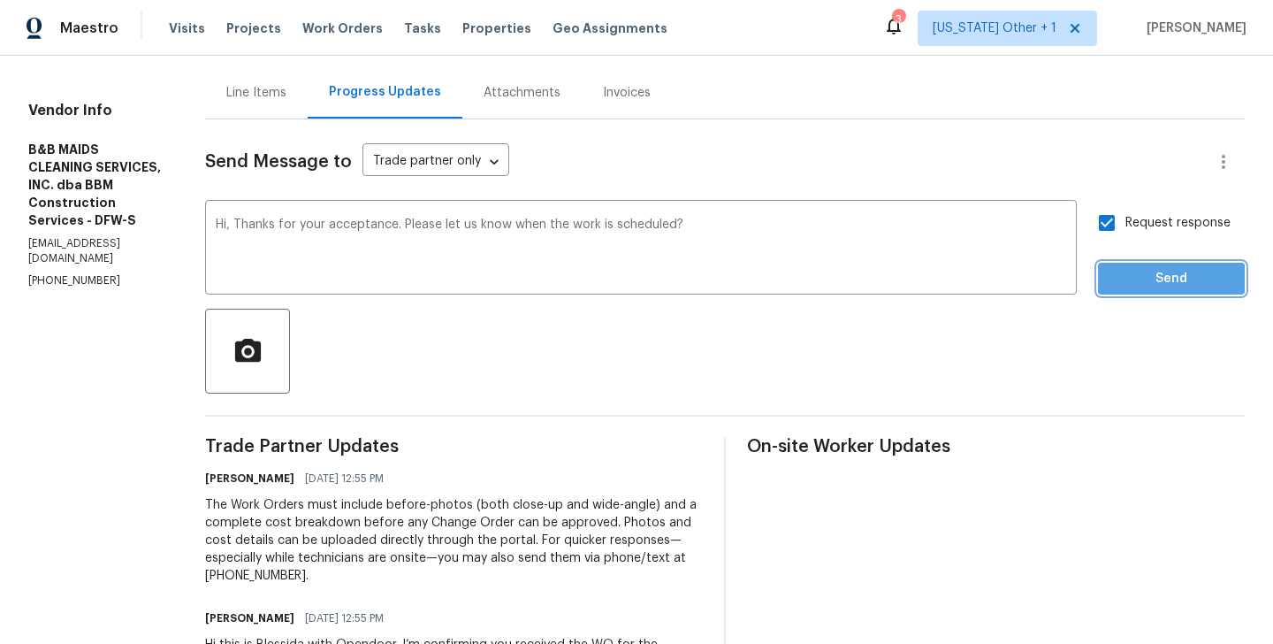
click at [1120, 283] on span "Send" at bounding box center [1171, 279] width 118 height 22
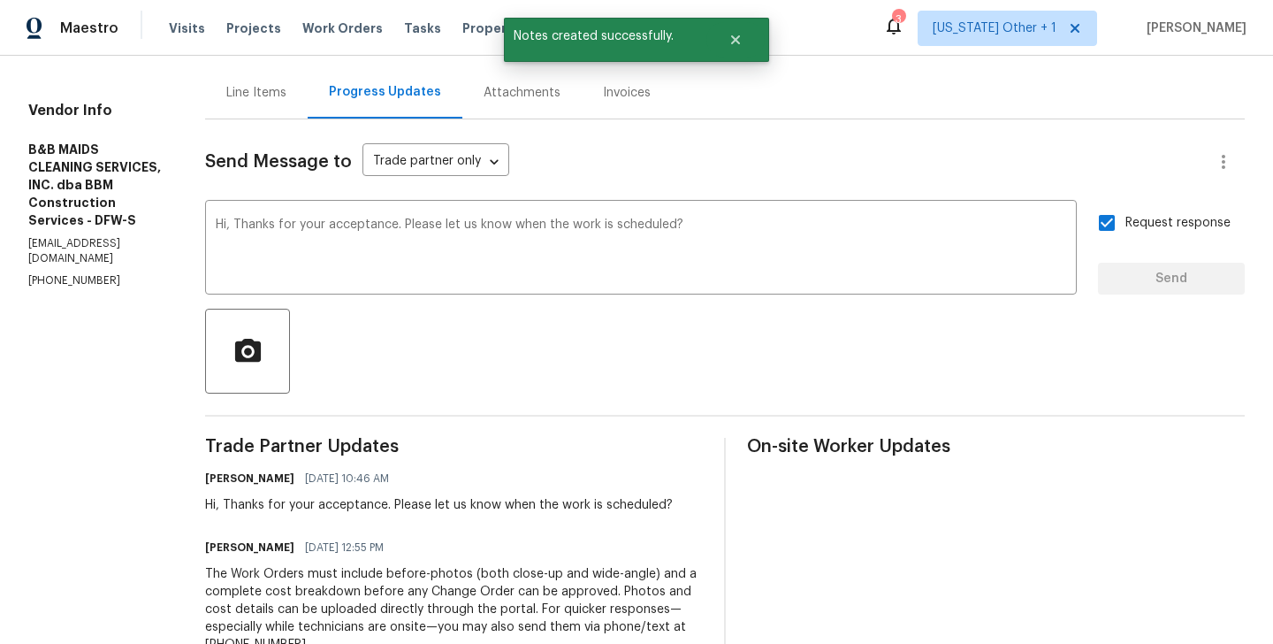
click at [77, 273] on p "[PHONE_NUMBER]" at bounding box center [95, 280] width 134 height 15
copy p "[PHONE_NUMBER]"
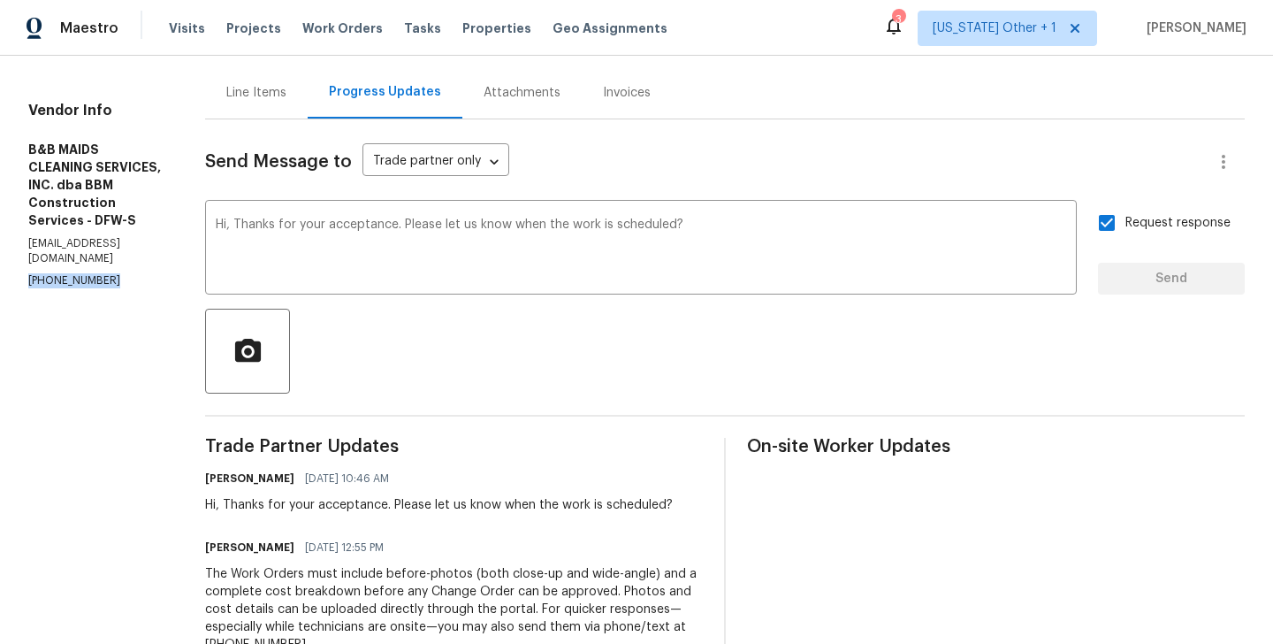
scroll to position [0, 0]
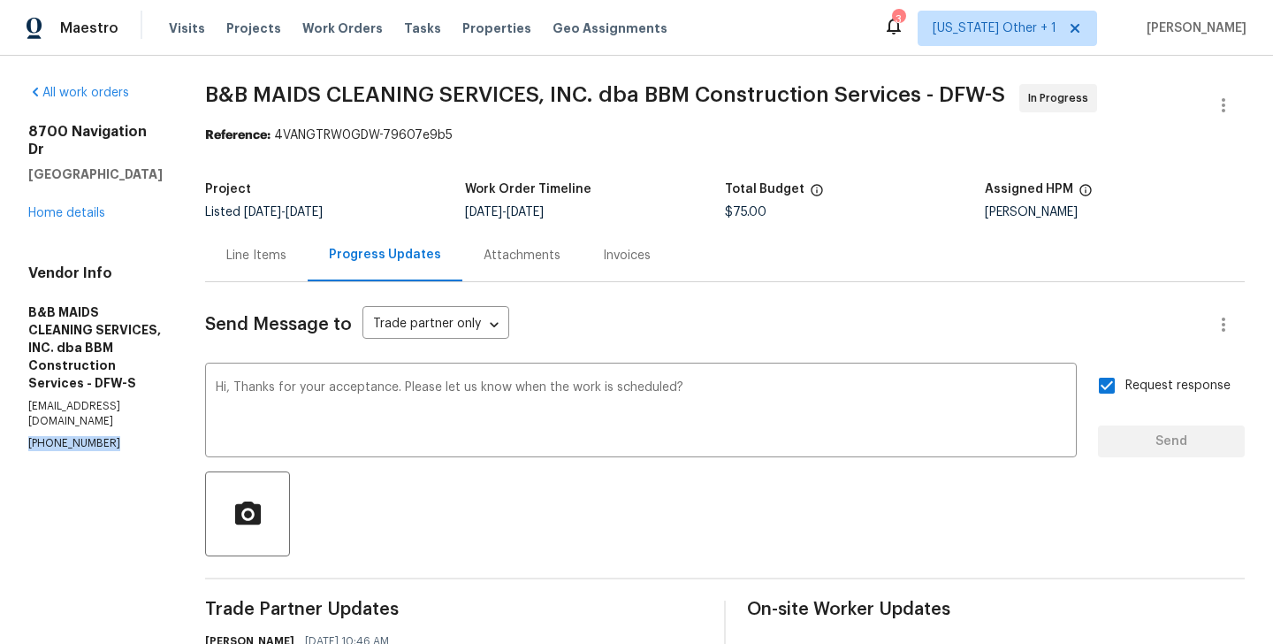
drag, startPoint x: 173, startPoint y: 161, endPoint x: 10, endPoint y: 112, distance: 170.6
click at [9, 112] on div "All work orders [STREET_ADDRESS] Home details Vendor Info B&B MAIDS CLEANING SE…" at bounding box center [636, 522] width 1273 height 932
copy div "[STREET_ADDRESS]"
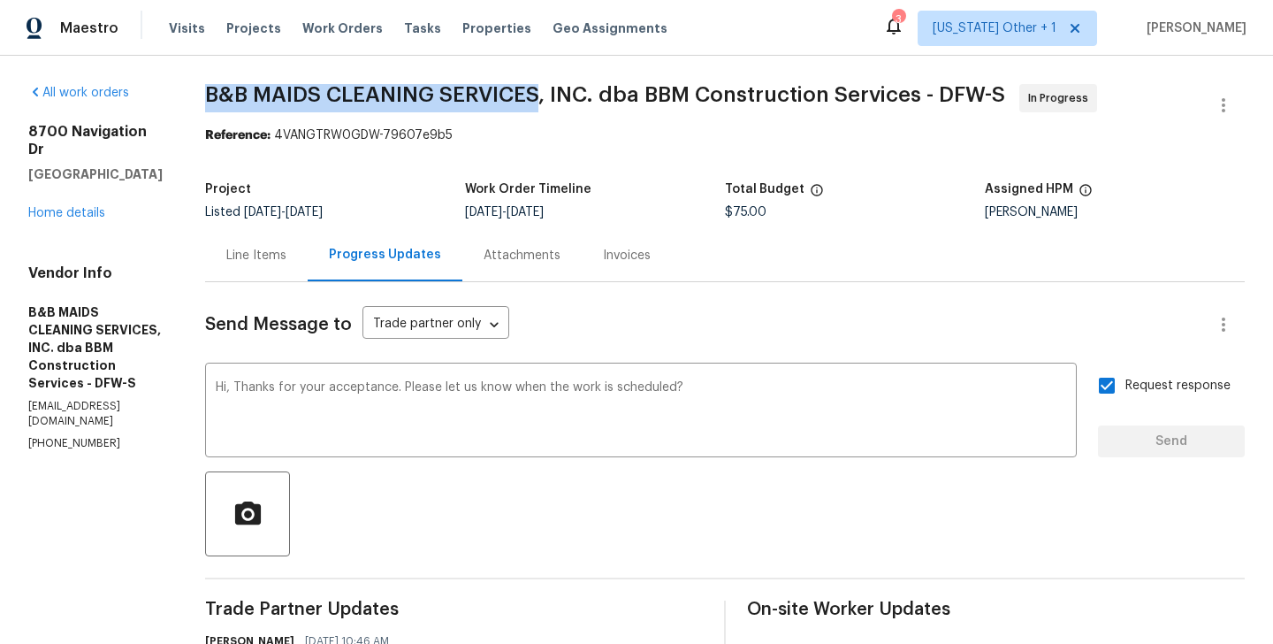
drag, startPoint x: 258, startPoint y: 92, endPoint x: 604, endPoint y: 94, distance: 345.7
click at [604, 94] on div "All work orders [STREET_ADDRESS] Home details Vendor Info B&B MAIDS CLEANING SE…" at bounding box center [636, 522] width 1273 height 932
copy span "B&B MAIDS CLEANING SERVICES"
click at [80, 207] on link "Home details" at bounding box center [66, 213] width 77 height 12
